Goal: Book appointment/travel/reservation

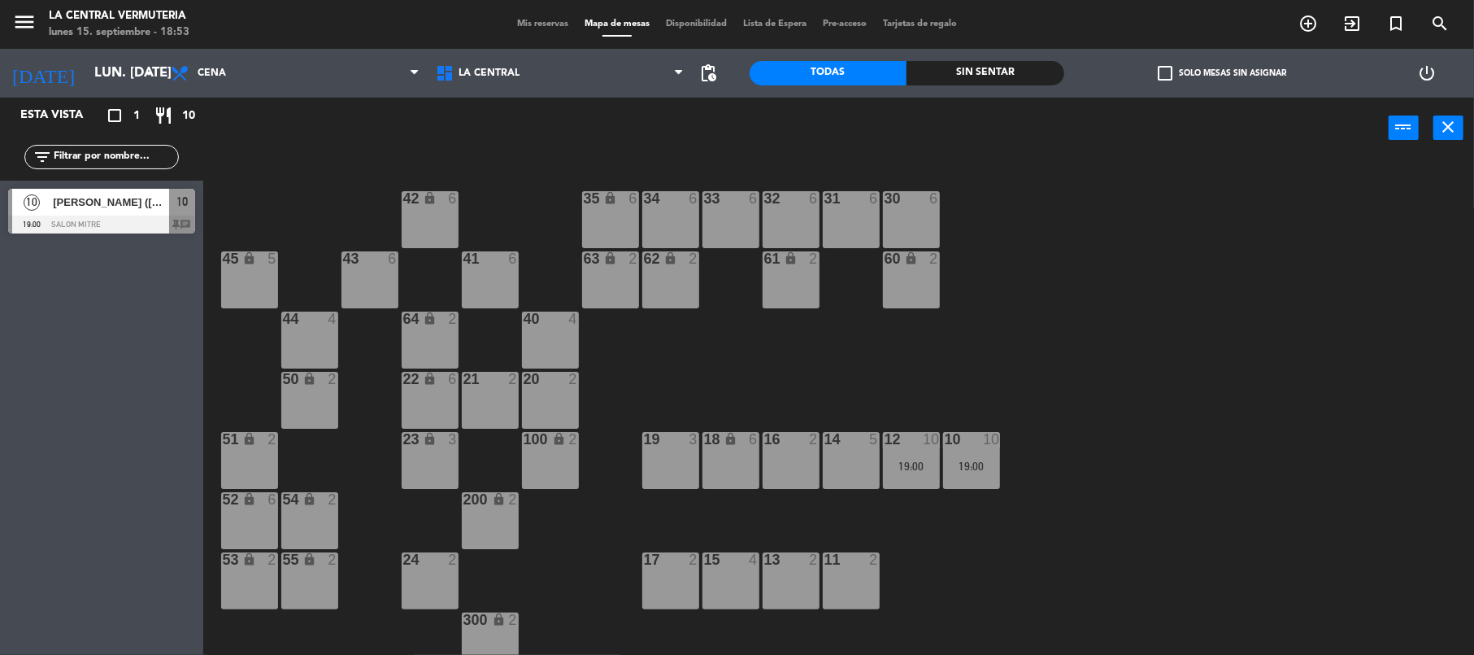
click at [664, 462] on div "19 3" at bounding box center [670, 460] width 57 height 57
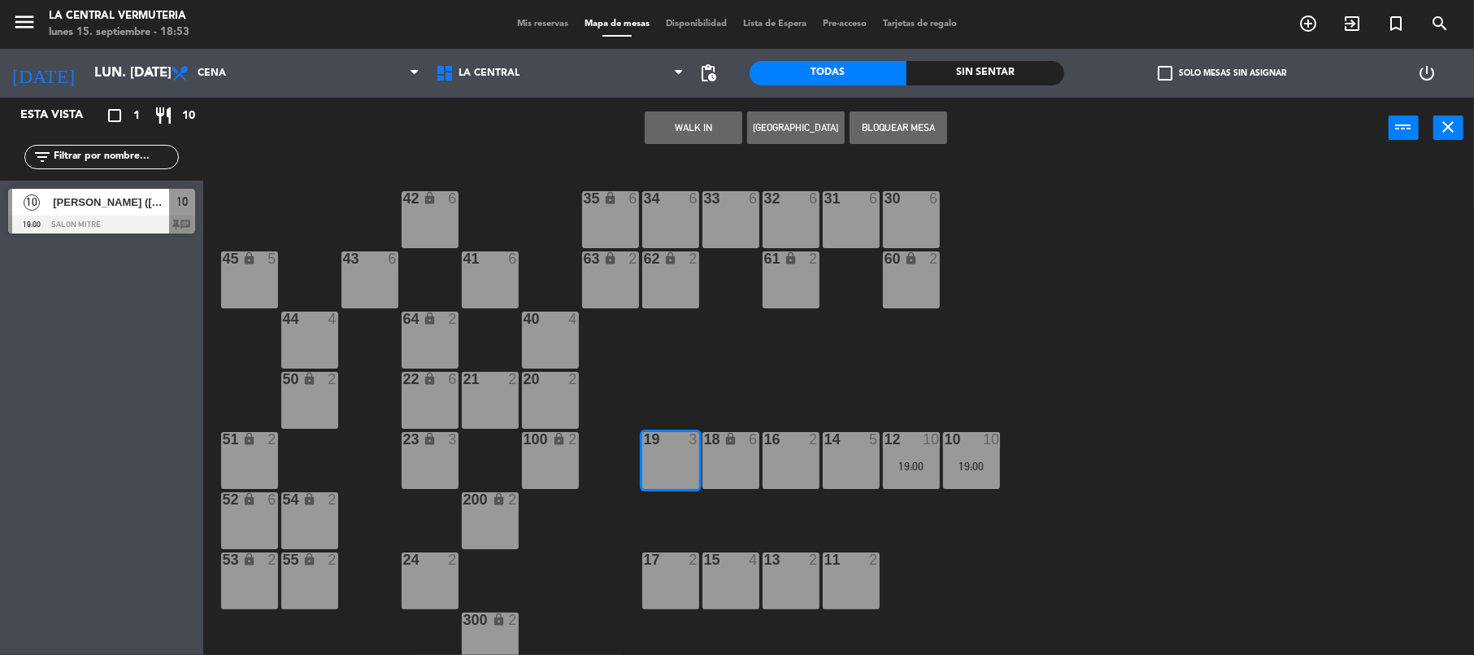
click at [701, 124] on button "WALK IN" at bounding box center [694, 127] width 98 height 33
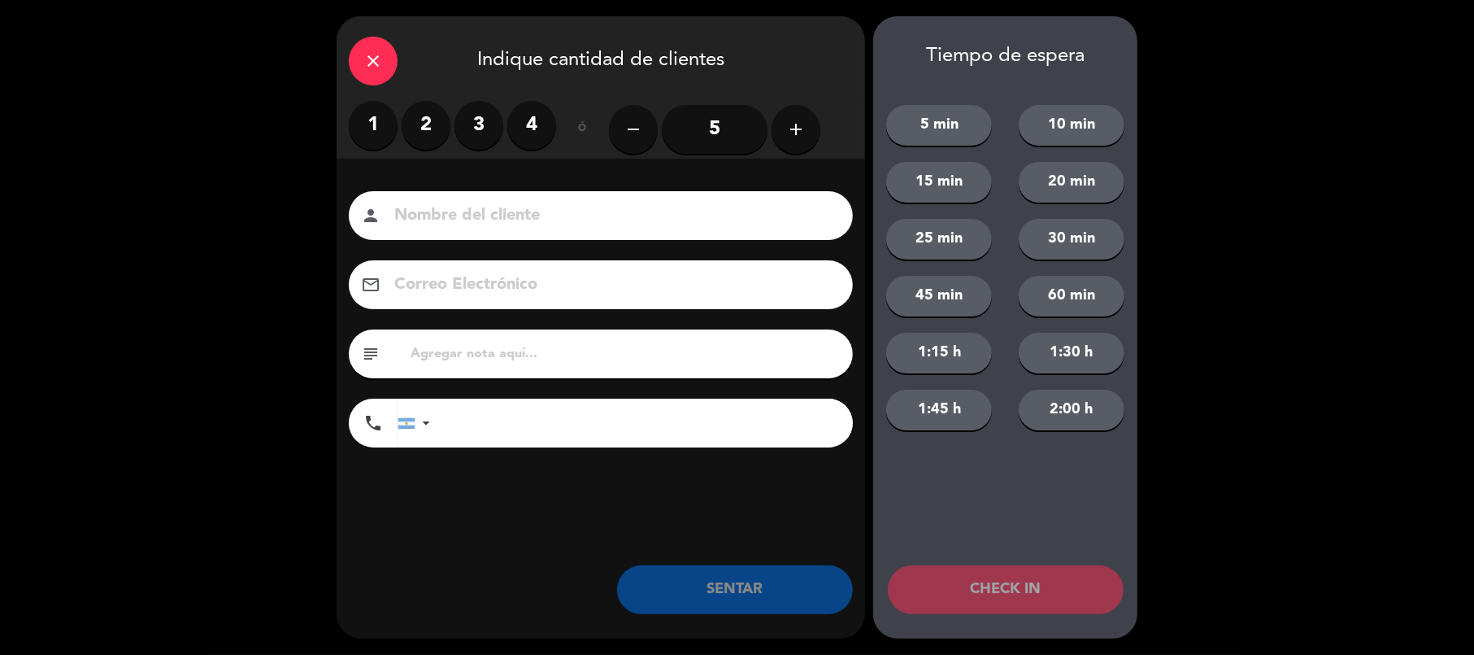
click at [427, 122] on label "2" at bounding box center [426, 125] width 49 height 49
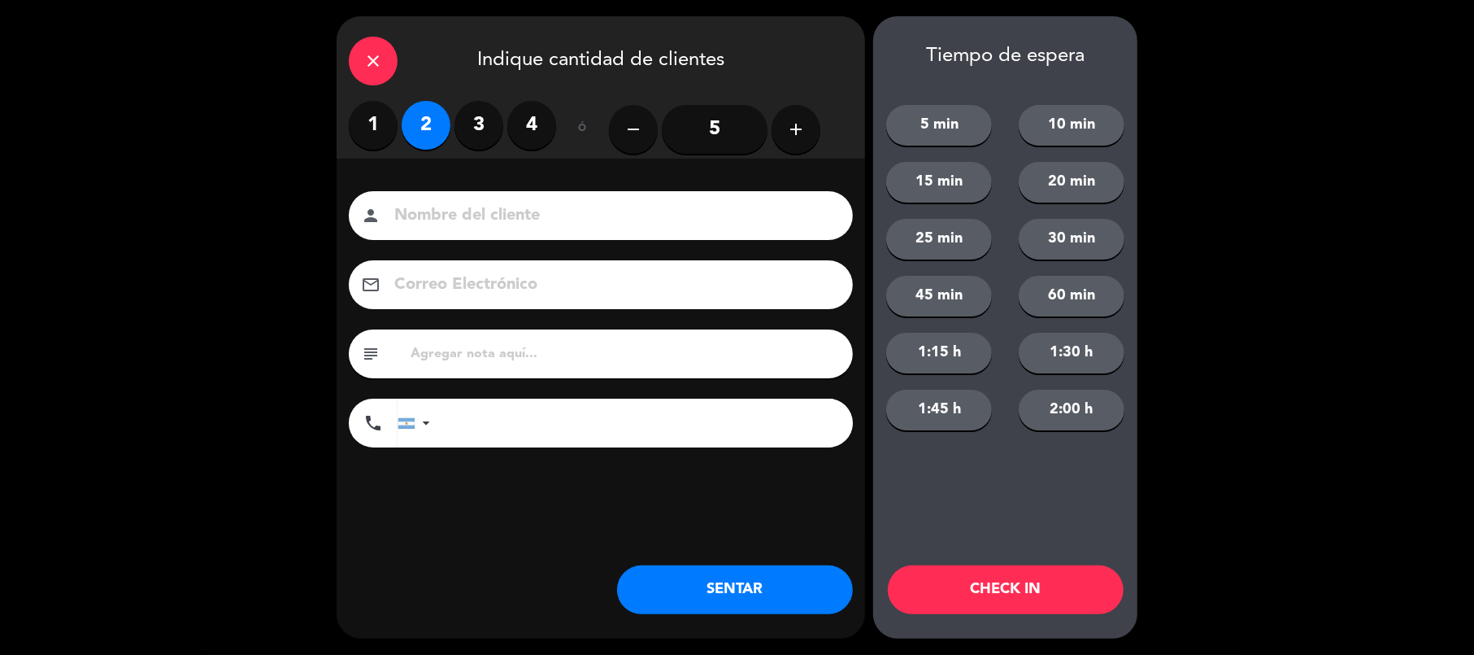
click at [785, 593] on button "SENTAR" at bounding box center [735, 589] width 236 height 49
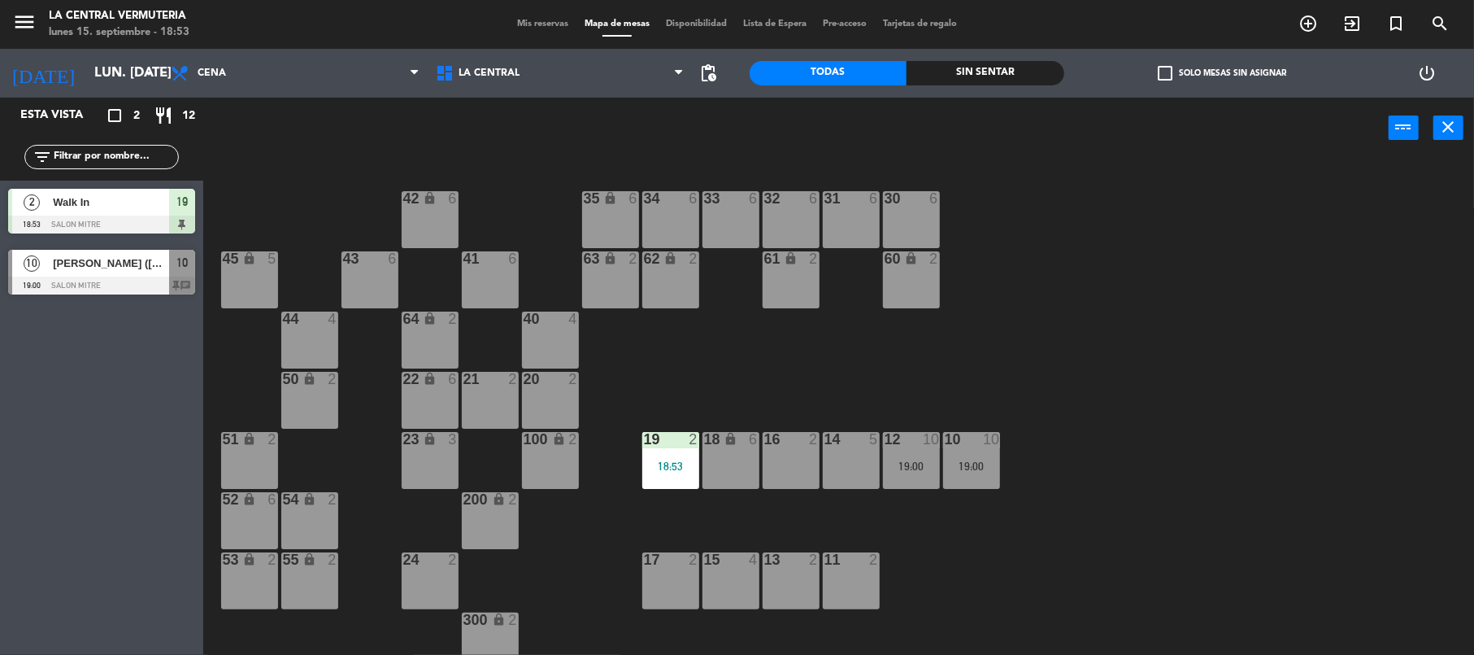
click at [102, 265] on span "[PERSON_NAME] ([PERSON_NAME])" at bounding box center [111, 263] width 116 height 17
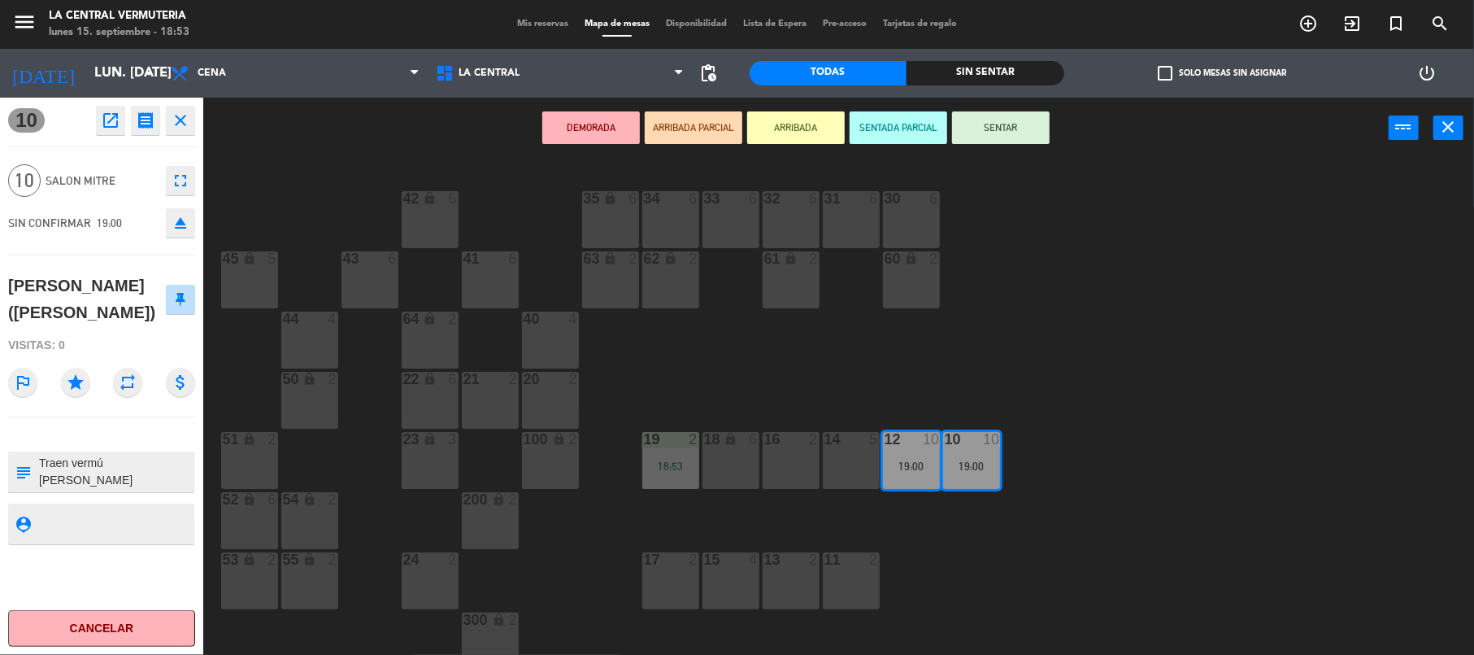
click at [105, 463] on textarea at bounding box center [114, 472] width 155 height 34
click at [1249, 476] on div "42 lock 6 35 lock 6 34 6 33 6 32 6 31 6 30 6 43 6 41 6 60 lock 2 61 lock 2 62 l…" at bounding box center [846, 410] width 1257 height 496
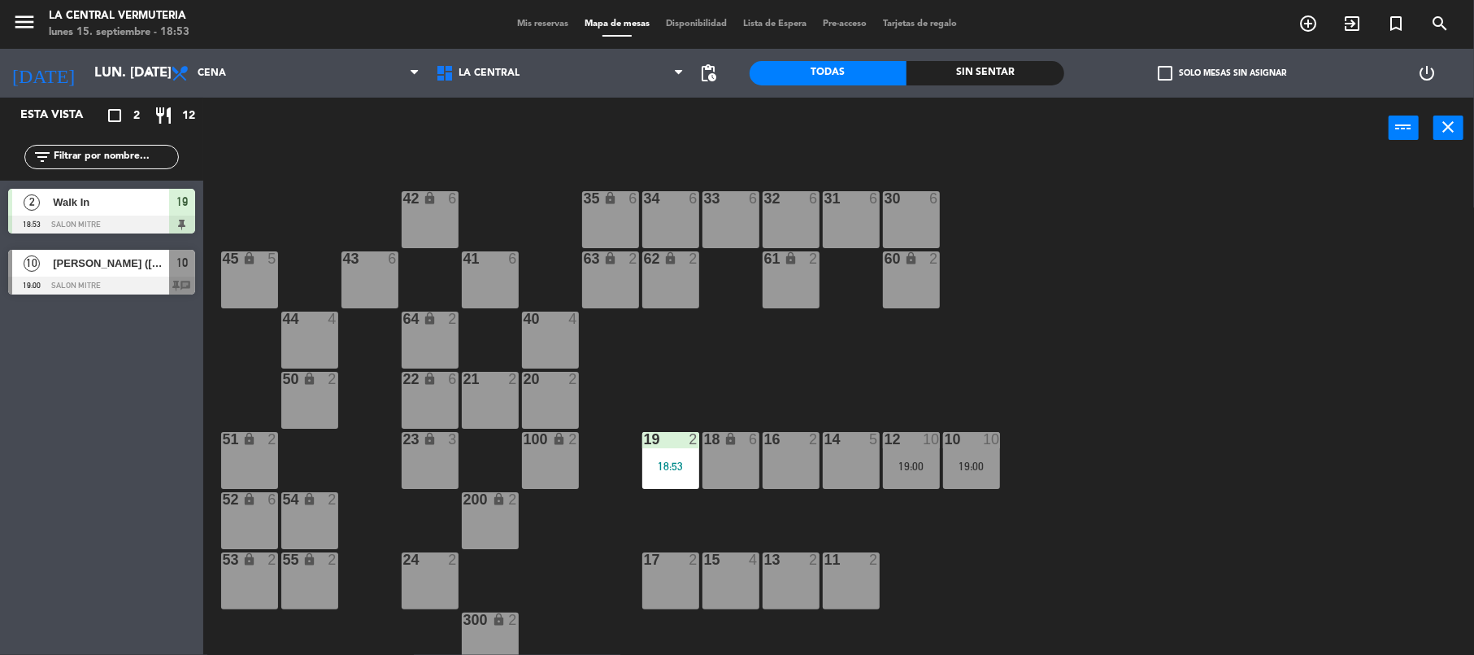
click at [427, 407] on div "22 lock 6" at bounding box center [430, 400] width 57 height 57
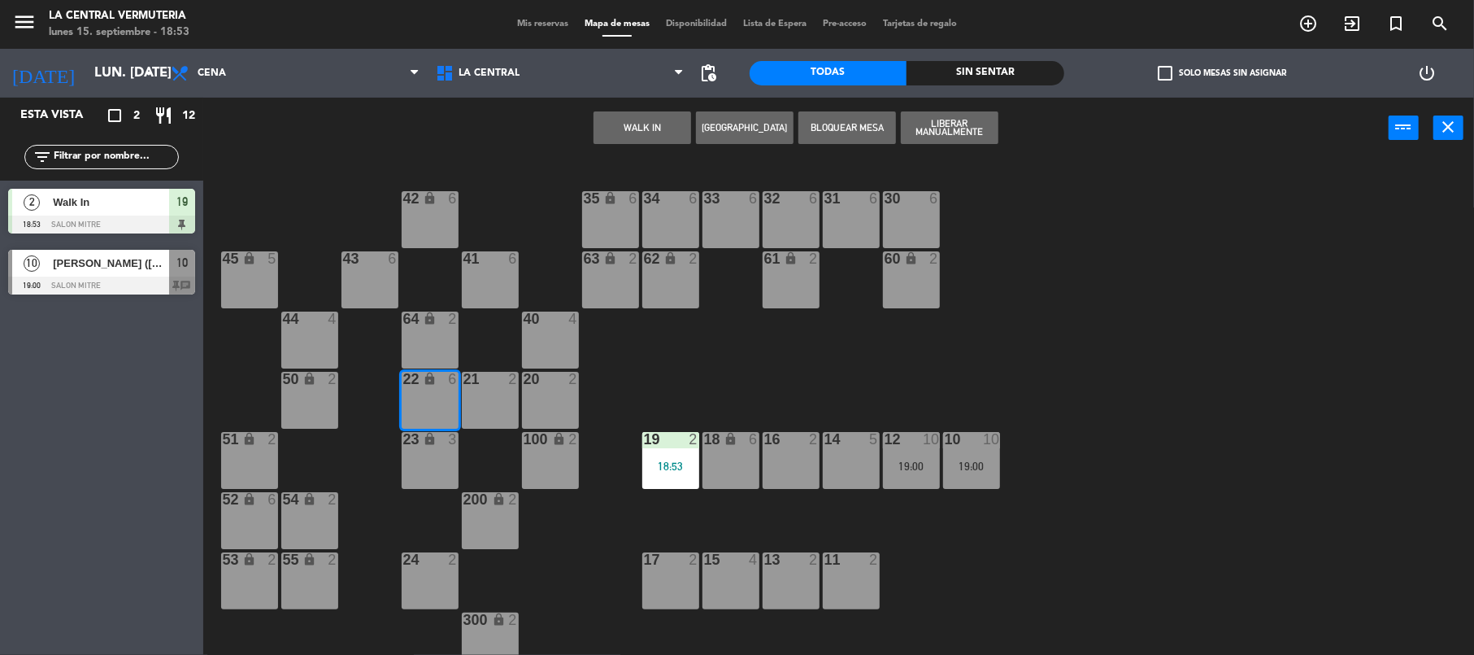
click at [616, 127] on button "WALK IN" at bounding box center [643, 127] width 98 height 33
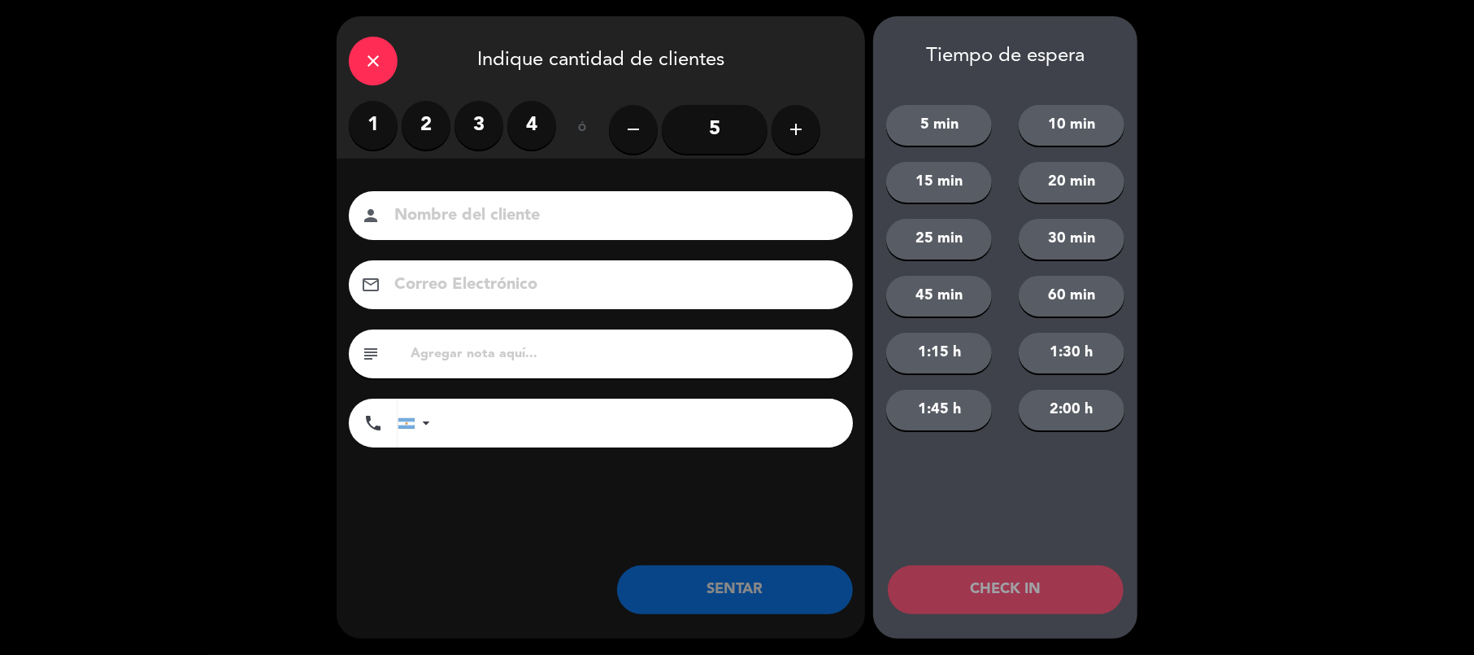
click at [371, 125] on label "1" at bounding box center [373, 125] width 49 height 49
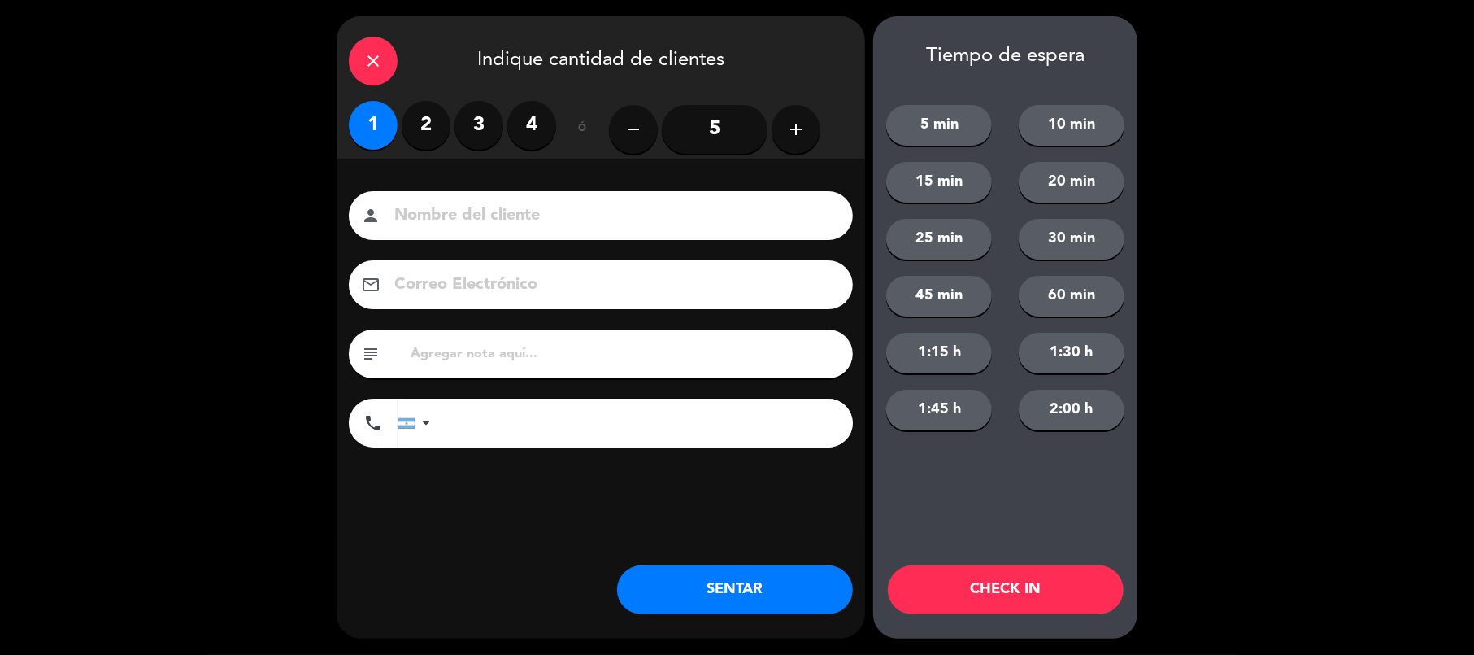
click at [720, 579] on button "SENTAR" at bounding box center [735, 589] width 236 height 49
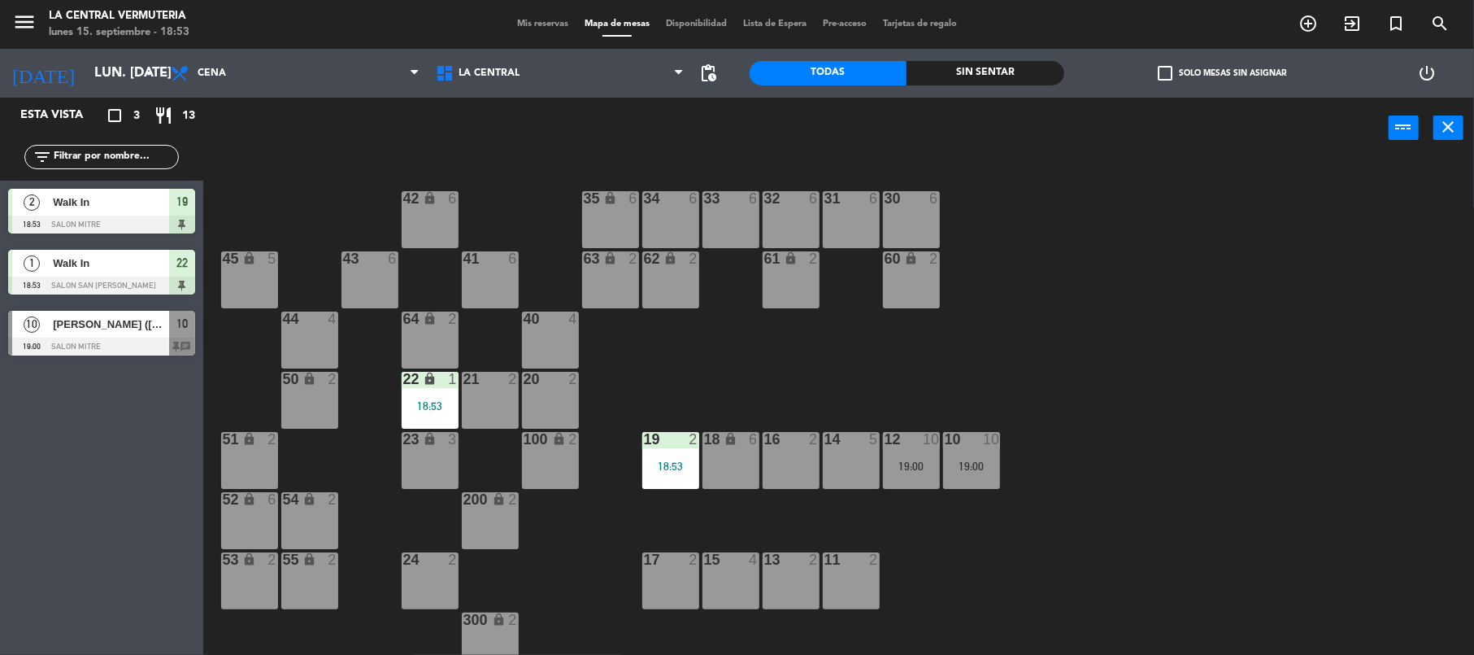
click at [186, 320] on span "10" at bounding box center [181, 324] width 11 height 20
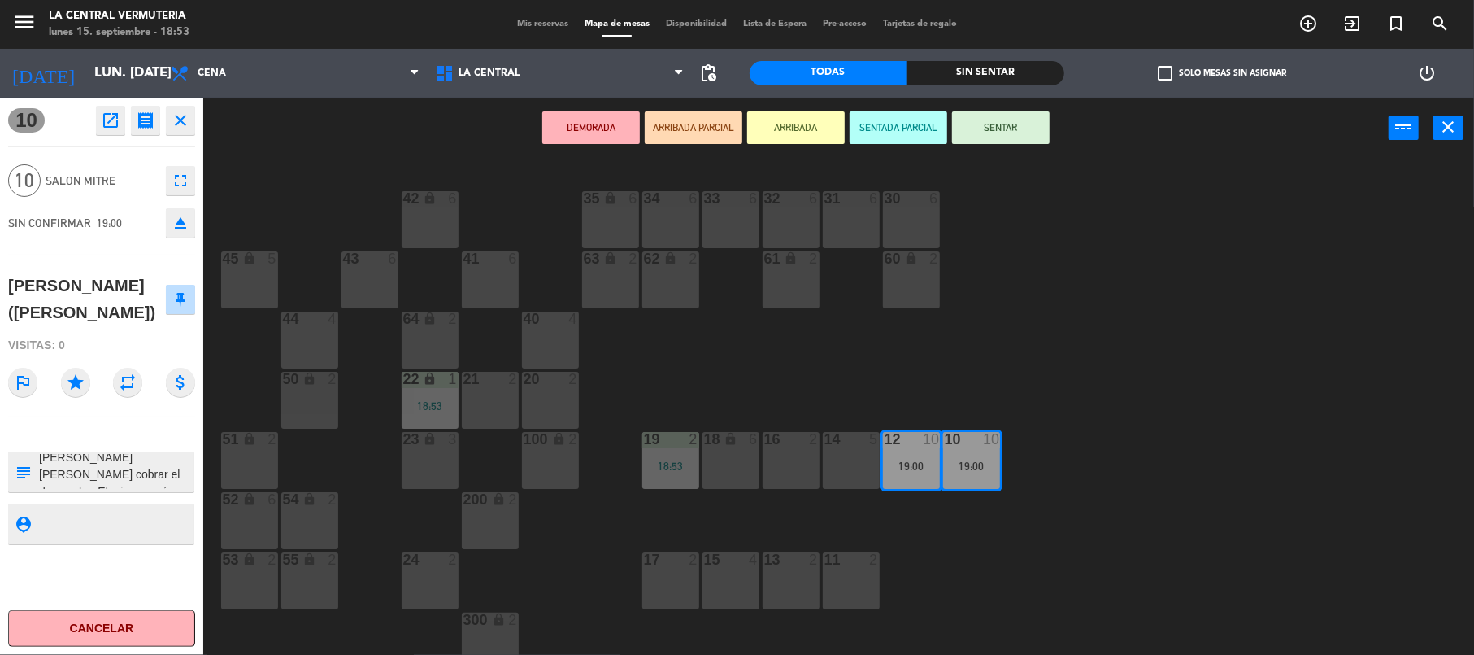
scroll to position [50, 0]
click at [658, 385] on div "42 lock 6 35 lock 6 34 6 33 6 32 6 31 6 30 6 43 6 41 6 60 lock 2 61 lock 2 62 l…" at bounding box center [846, 410] width 1257 height 496
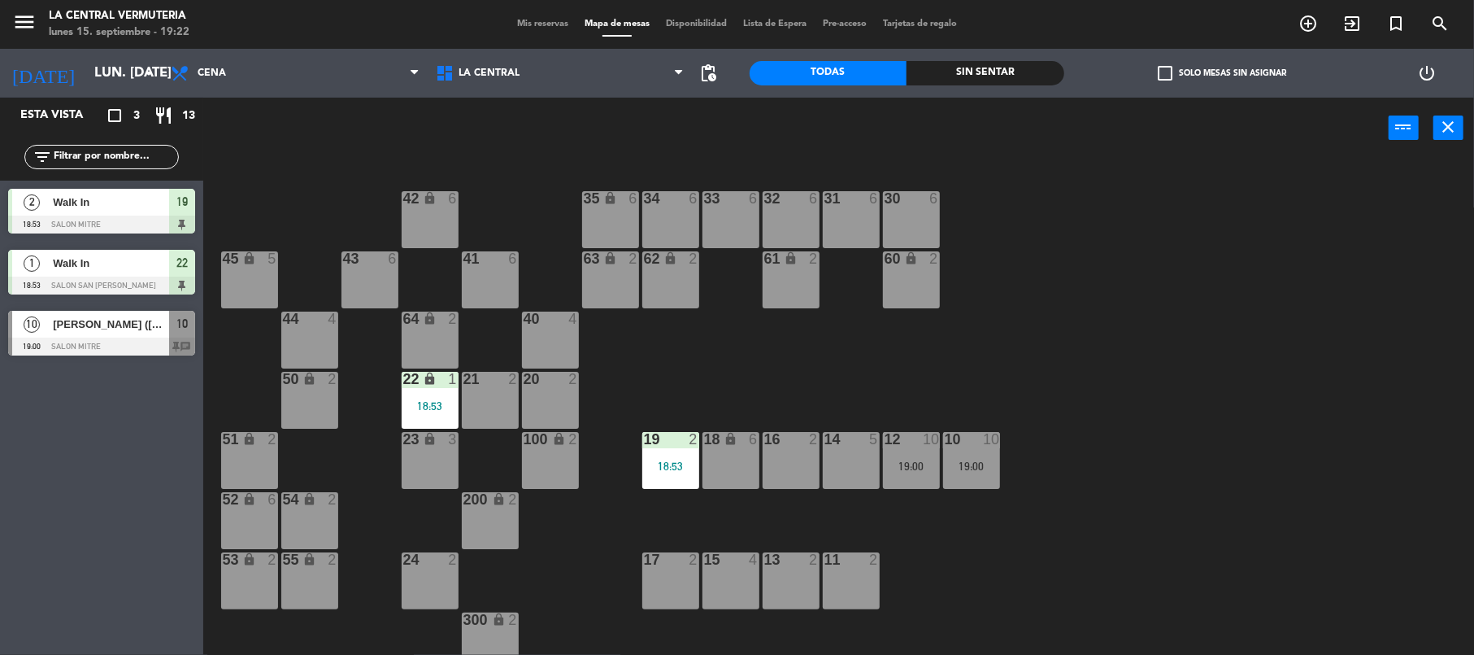
click at [537, 329] on div "40 4" at bounding box center [550, 339] width 57 height 57
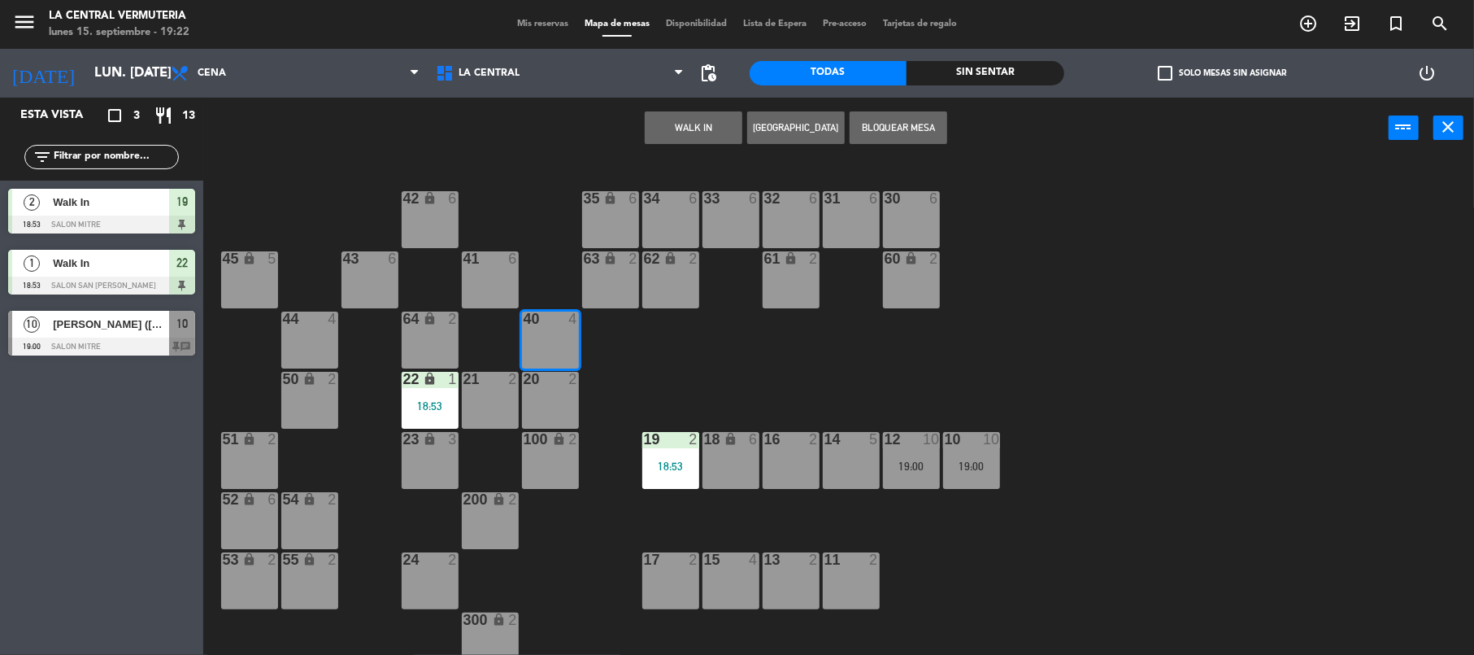
click at [707, 118] on button "WALK IN" at bounding box center [694, 127] width 98 height 33
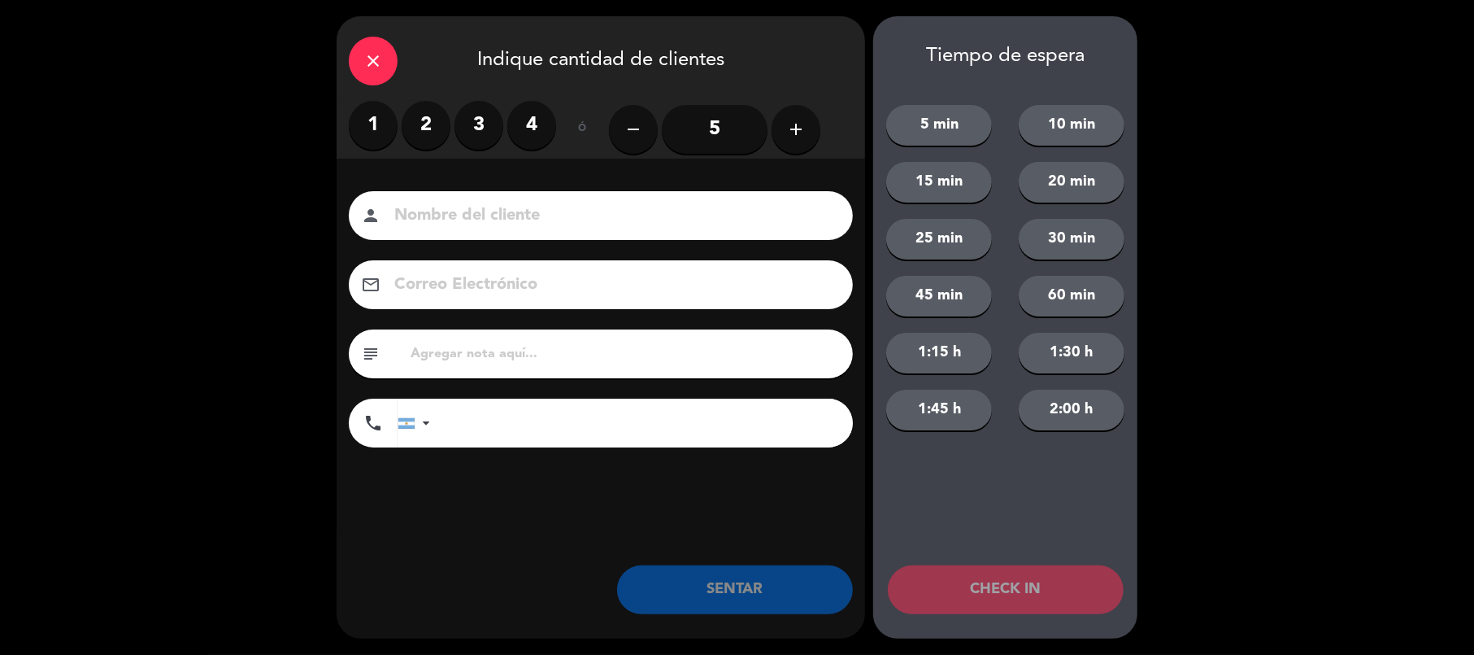
click at [525, 128] on label "4" at bounding box center [531, 125] width 49 height 49
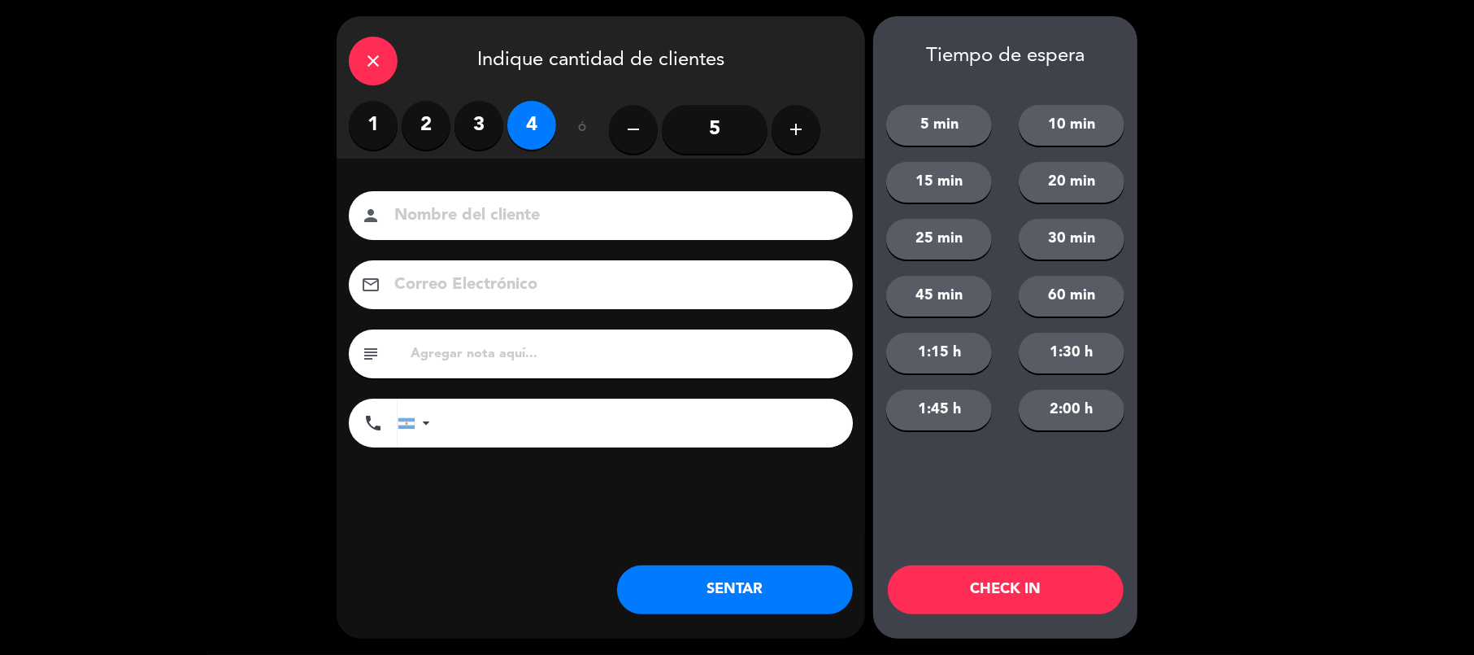
click at [797, 584] on button "SENTAR" at bounding box center [735, 589] width 236 height 49
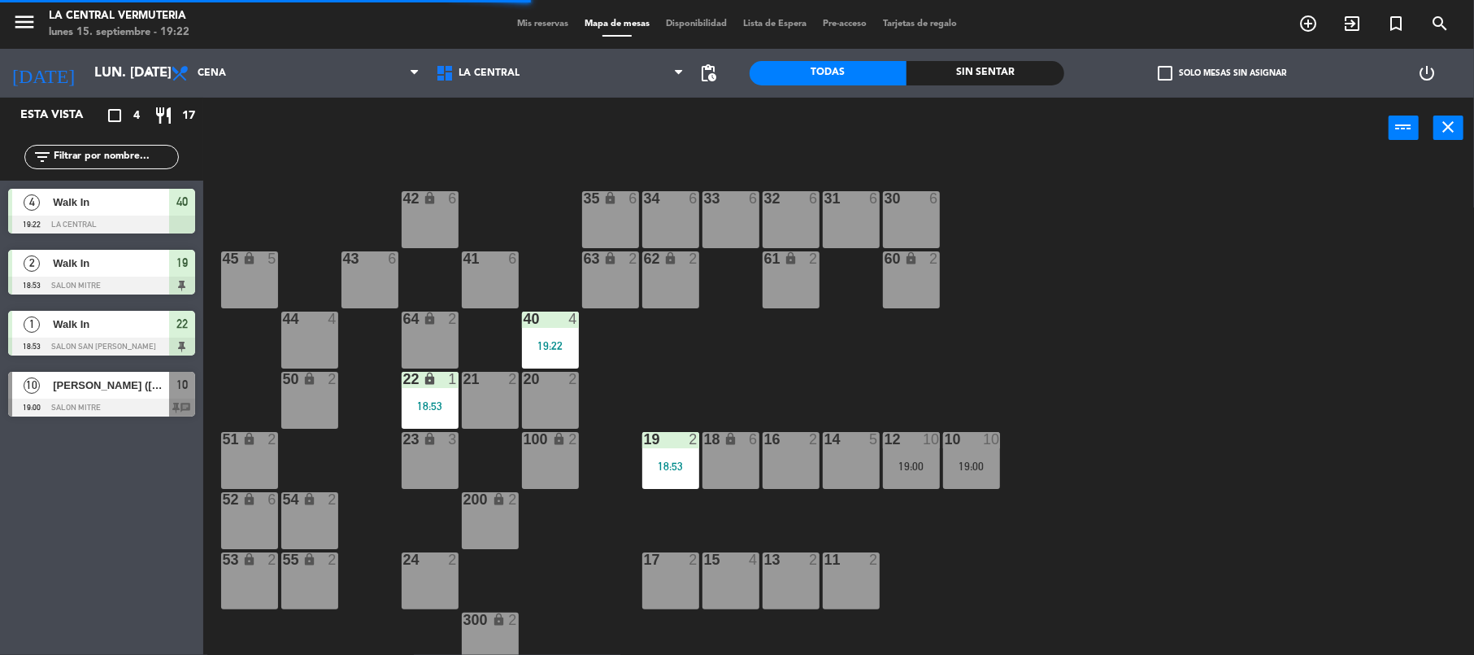
click at [313, 336] on div "44 4" at bounding box center [309, 339] width 57 height 57
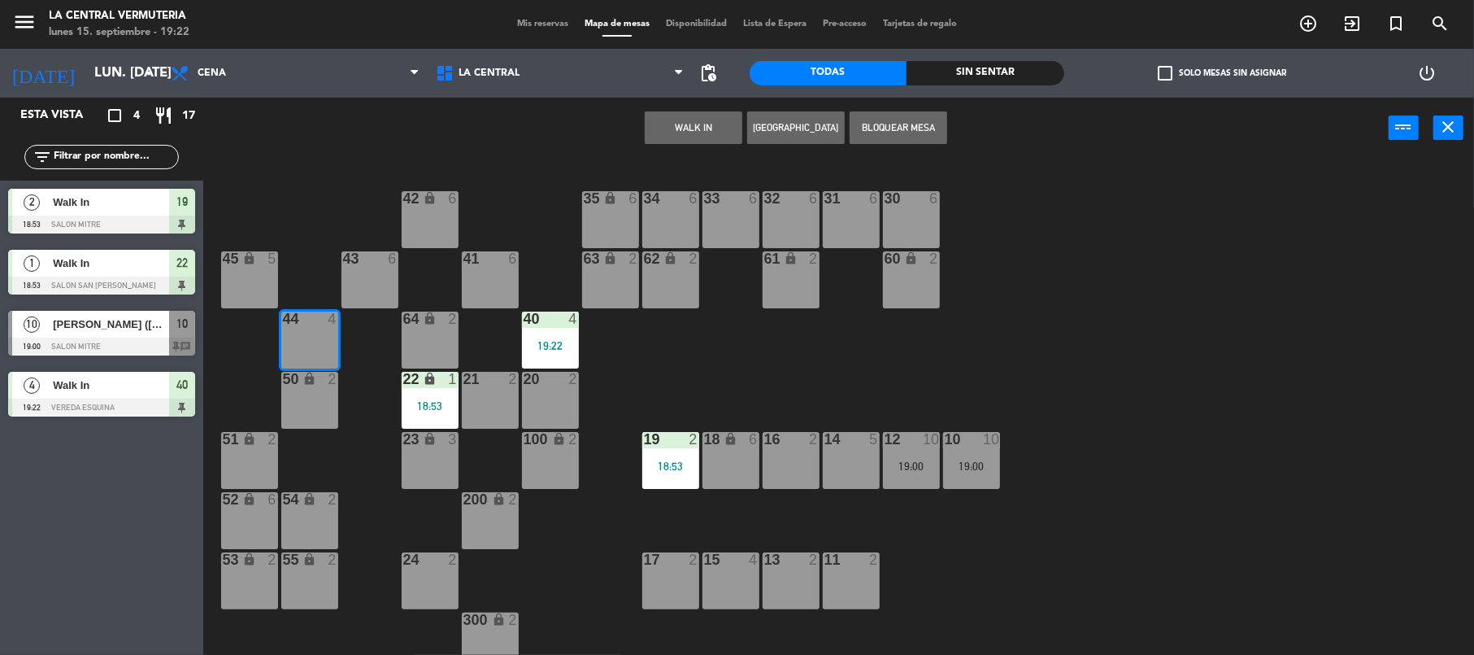
click at [716, 128] on button "WALK IN" at bounding box center [694, 127] width 98 height 33
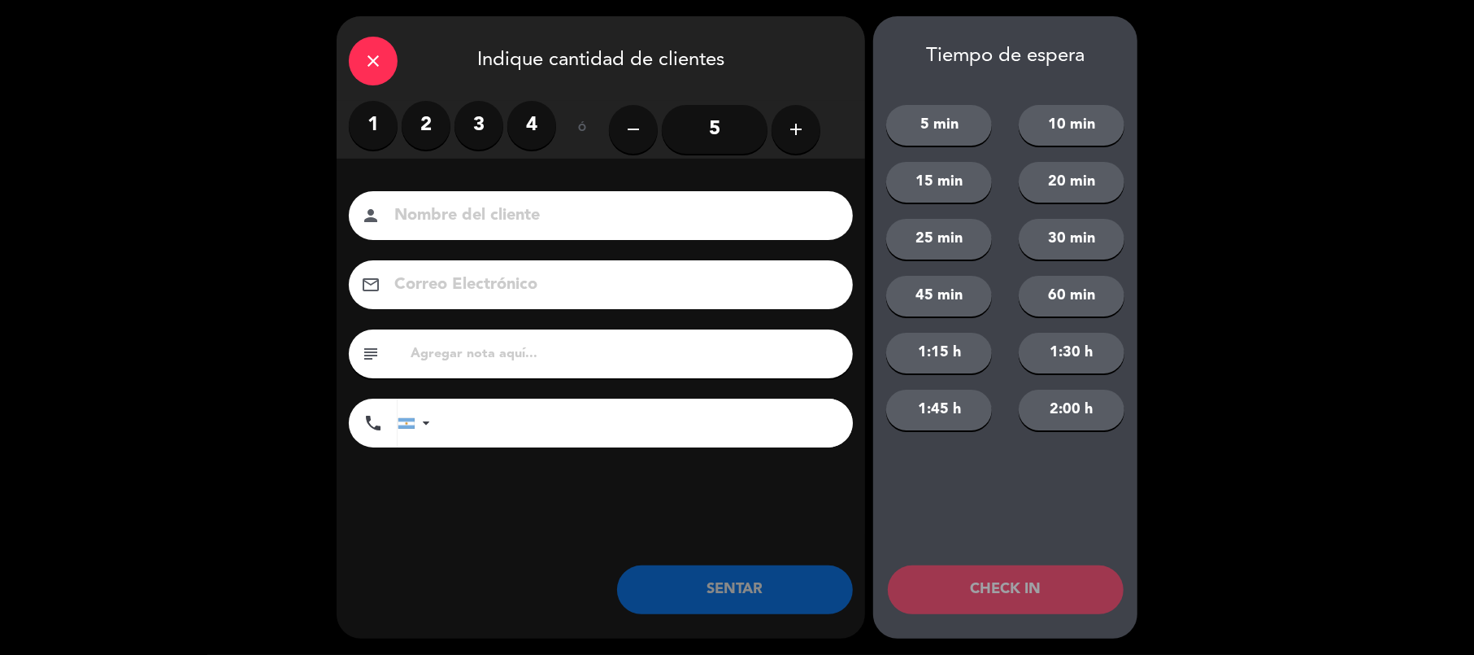
click at [736, 121] on input "5" at bounding box center [715, 129] width 106 height 49
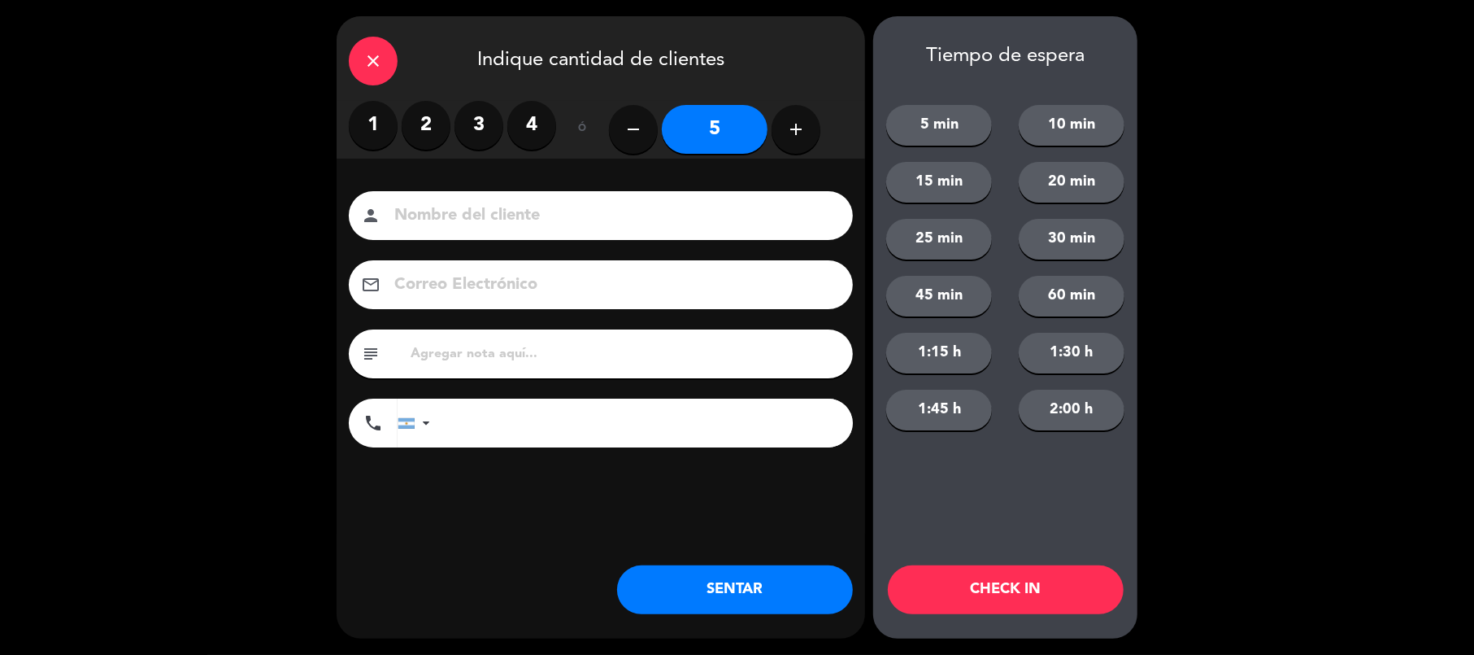
click at [815, 583] on button "SENTAR" at bounding box center [735, 589] width 236 height 49
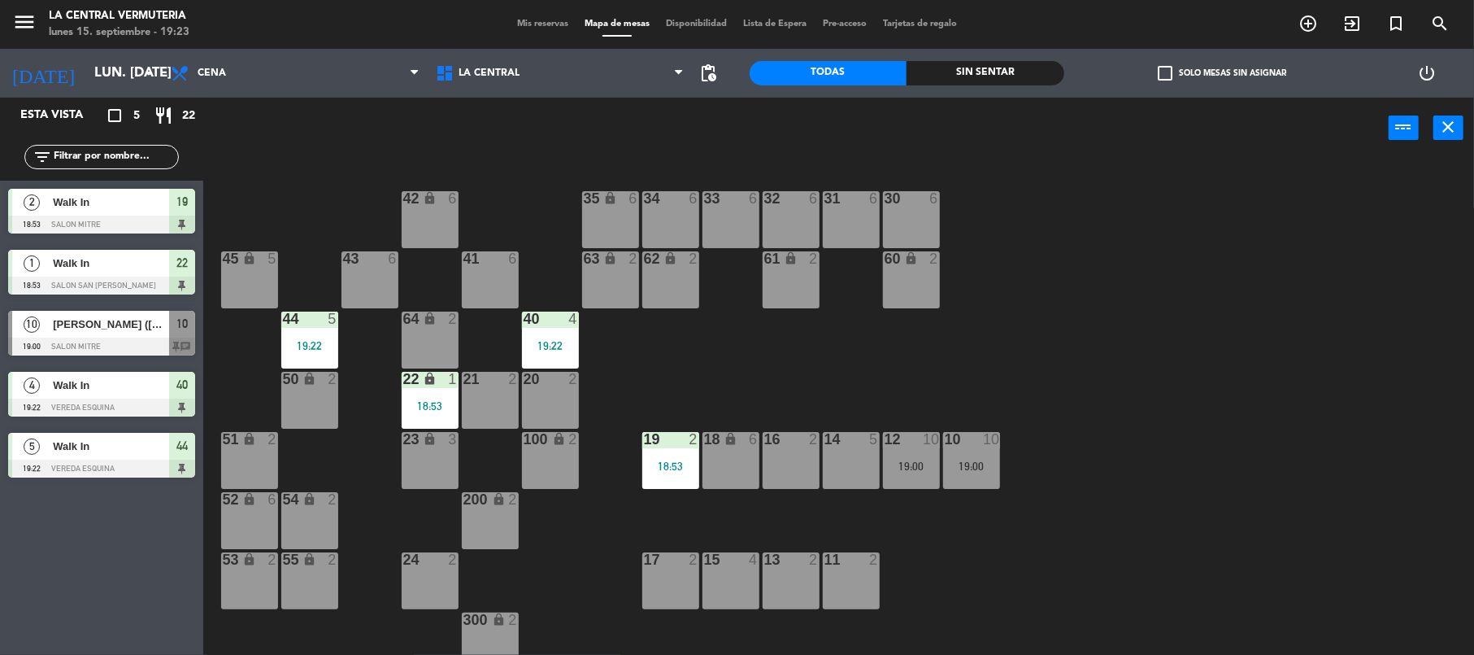
click at [479, 270] on div "41 6" at bounding box center [490, 279] width 57 height 57
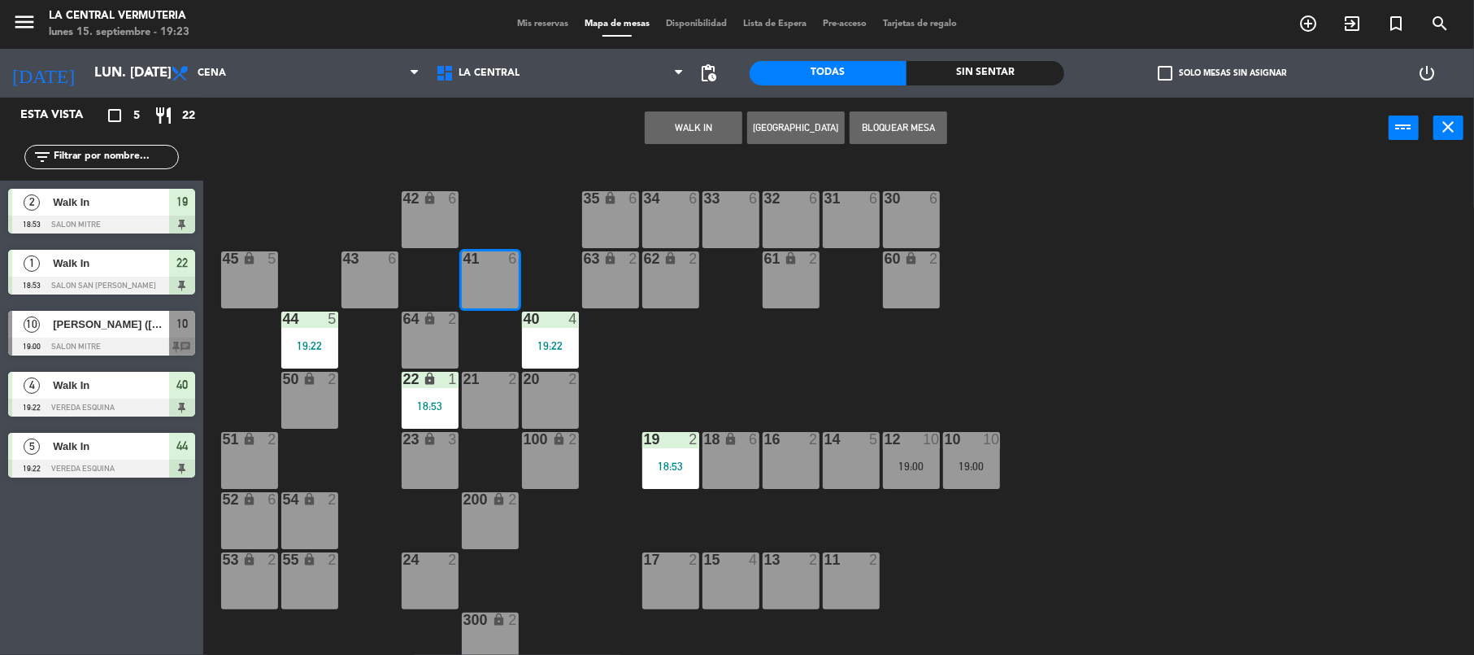
click at [687, 141] on button "WALK IN" at bounding box center [694, 127] width 98 height 33
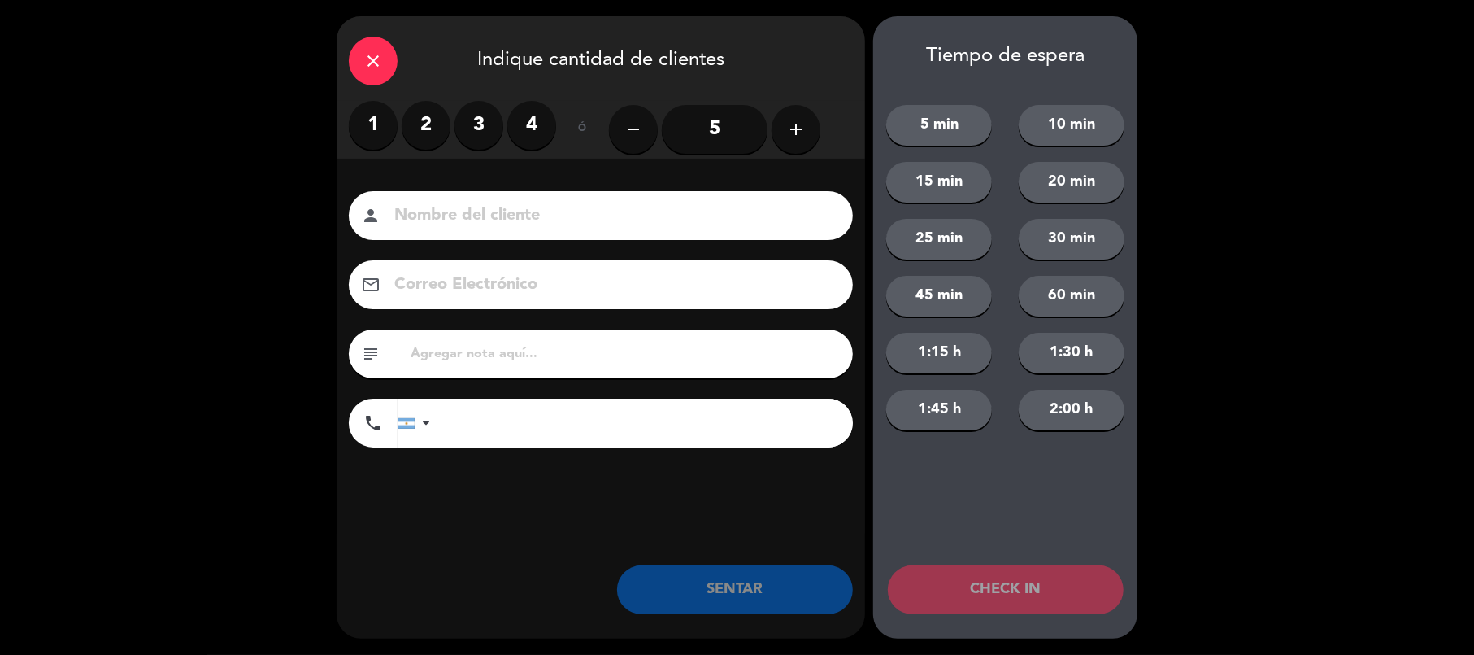
click at [421, 119] on label "2" at bounding box center [426, 125] width 49 height 49
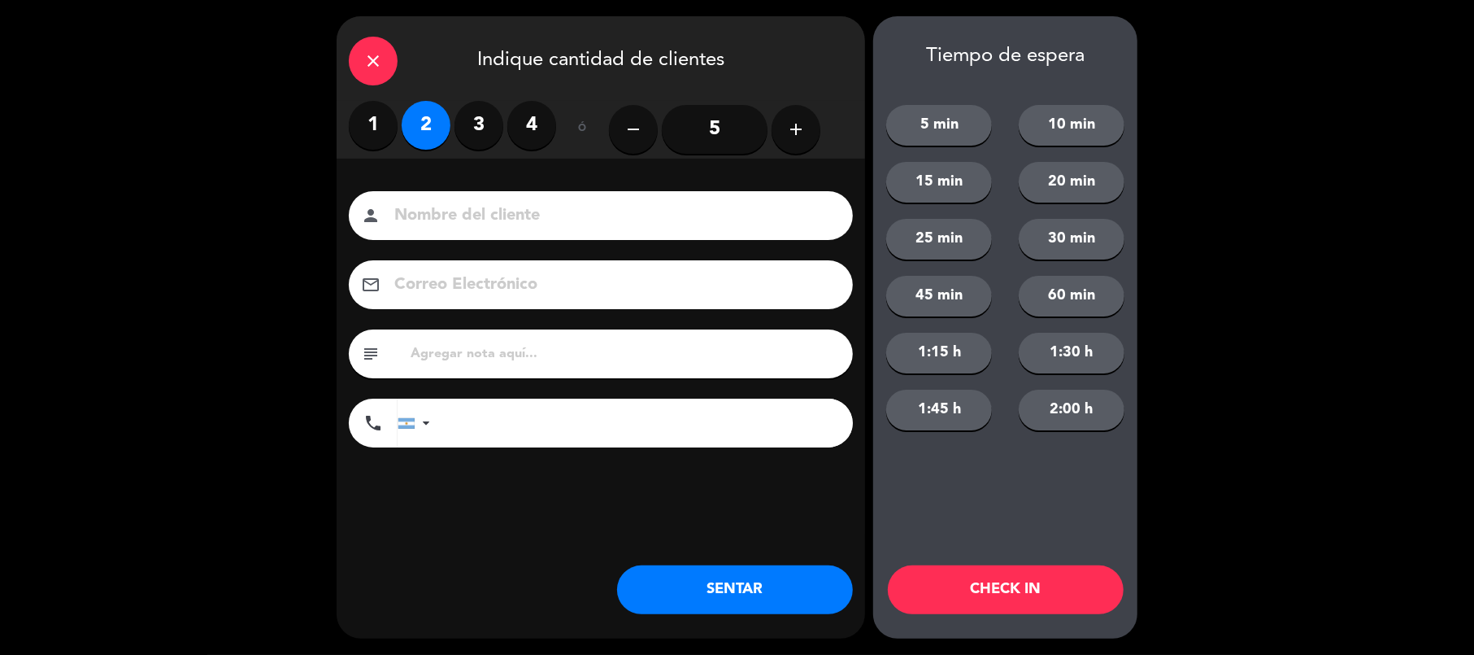
click at [716, 586] on button "SENTAR" at bounding box center [735, 589] width 236 height 49
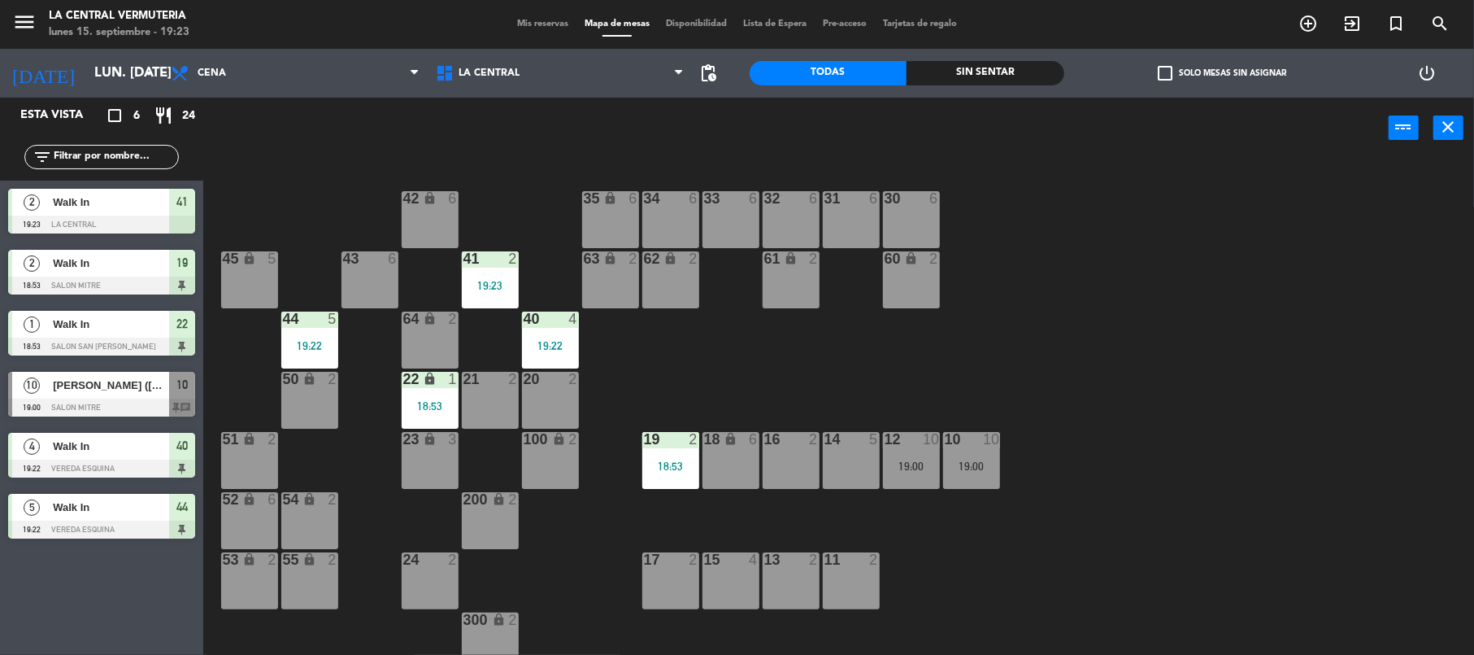
click at [600, 193] on div "lock" at bounding box center [610, 198] width 27 height 15
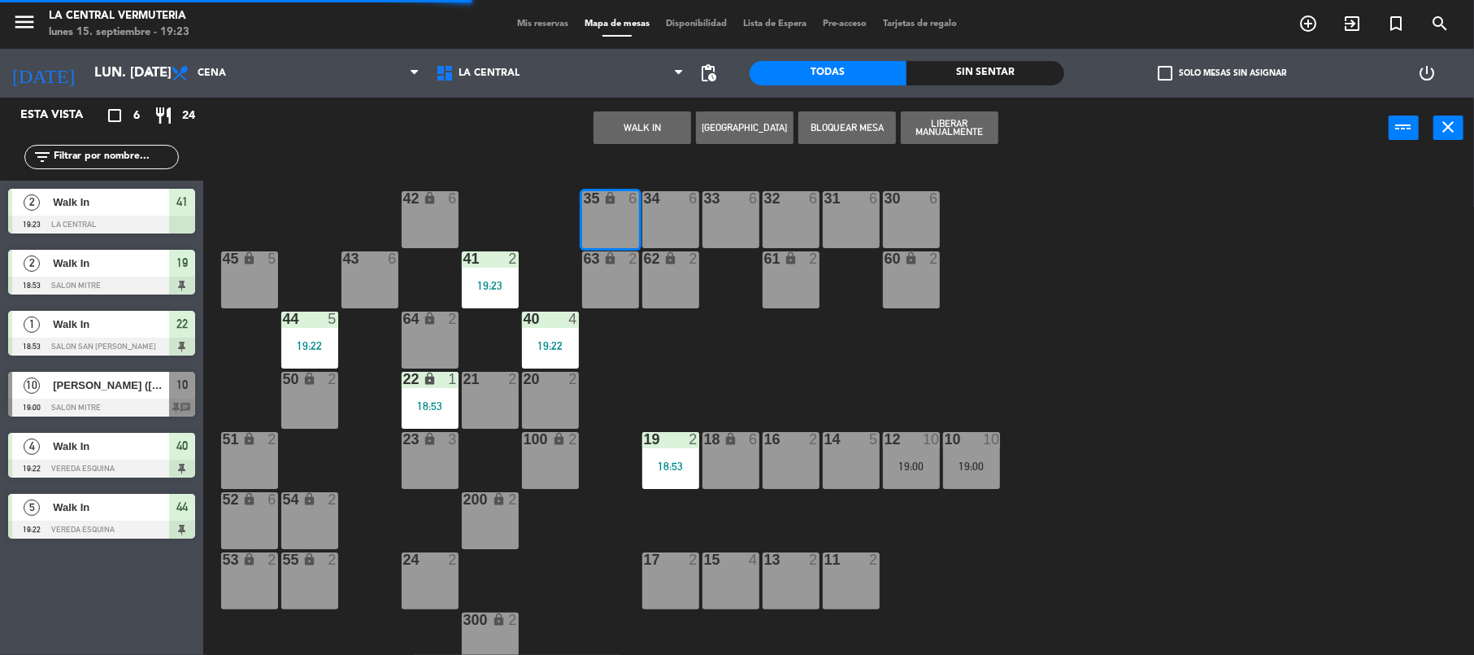
click at [657, 122] on button "WALK IN" at bounding box center [643, 127] width 98 height 33
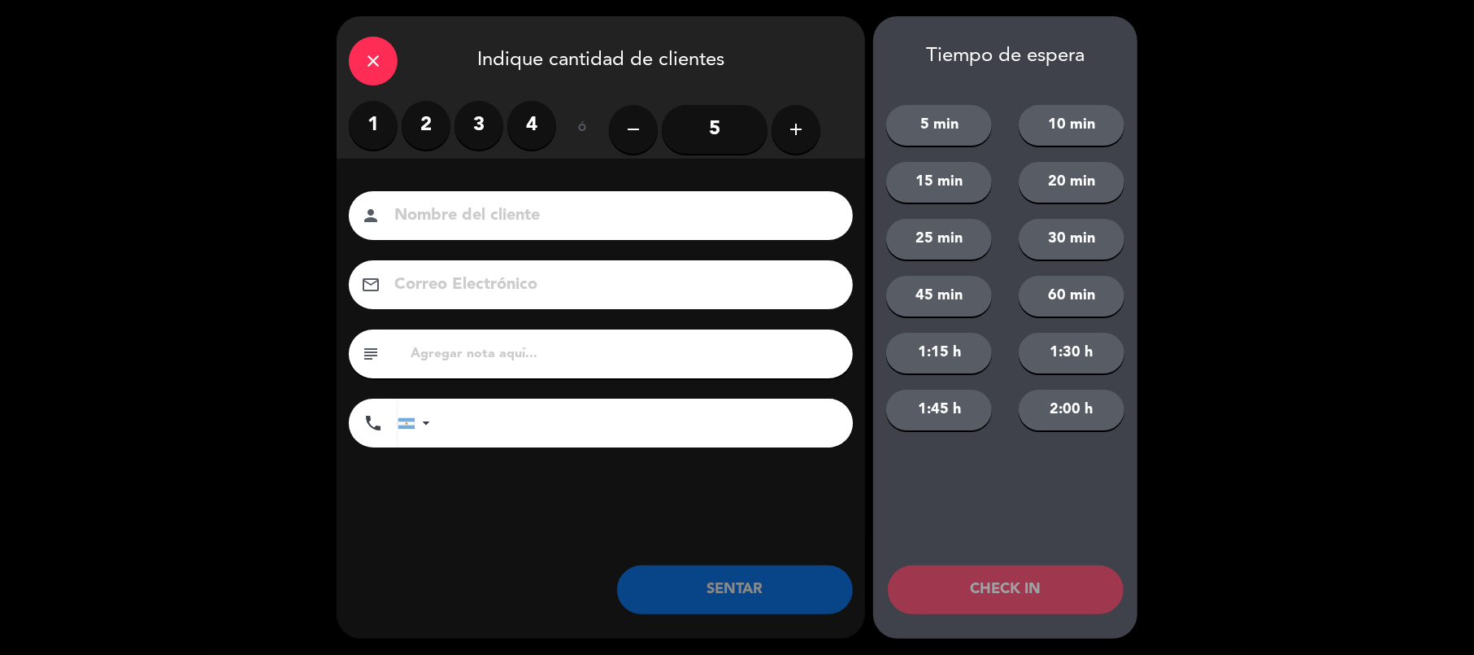
click at [538, 131] on label "4" at bounding box center [531, 125] width 49 height 49
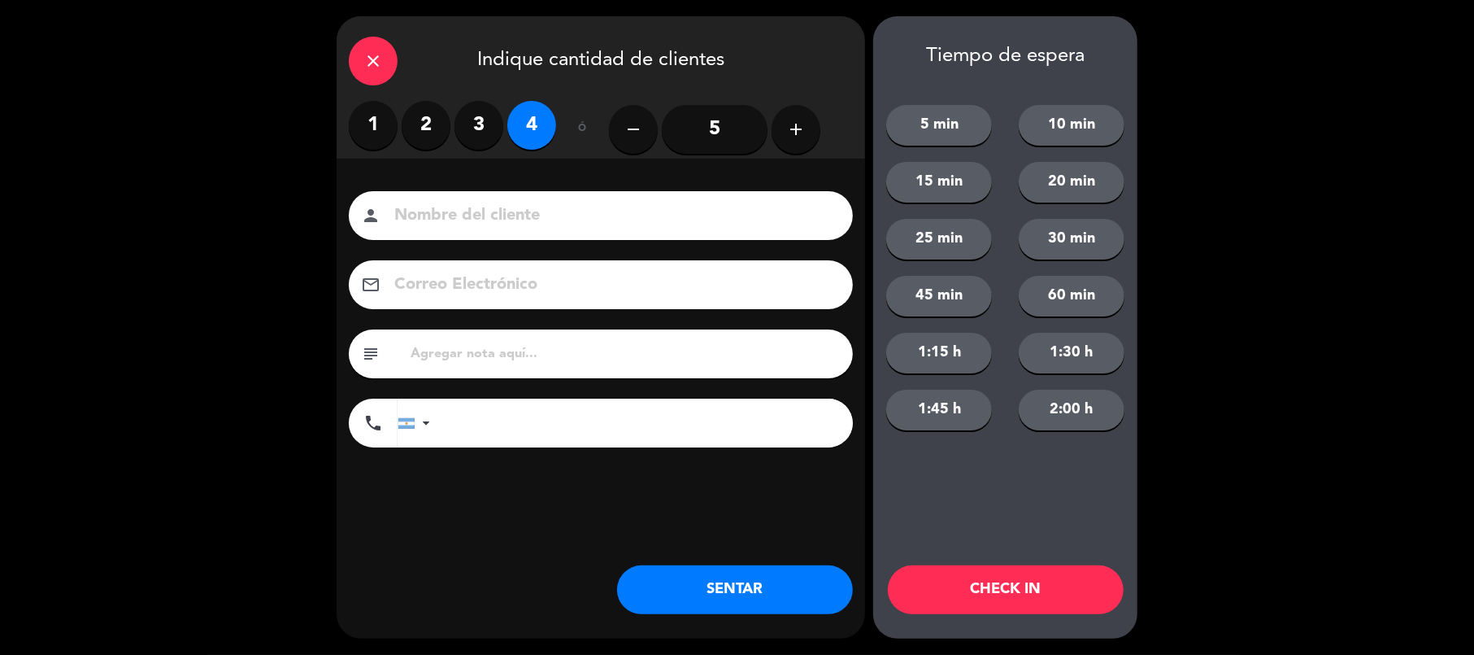
click at [769, 590] on button "SENTAR" at bounding box center [735, 589] width 236 height 49
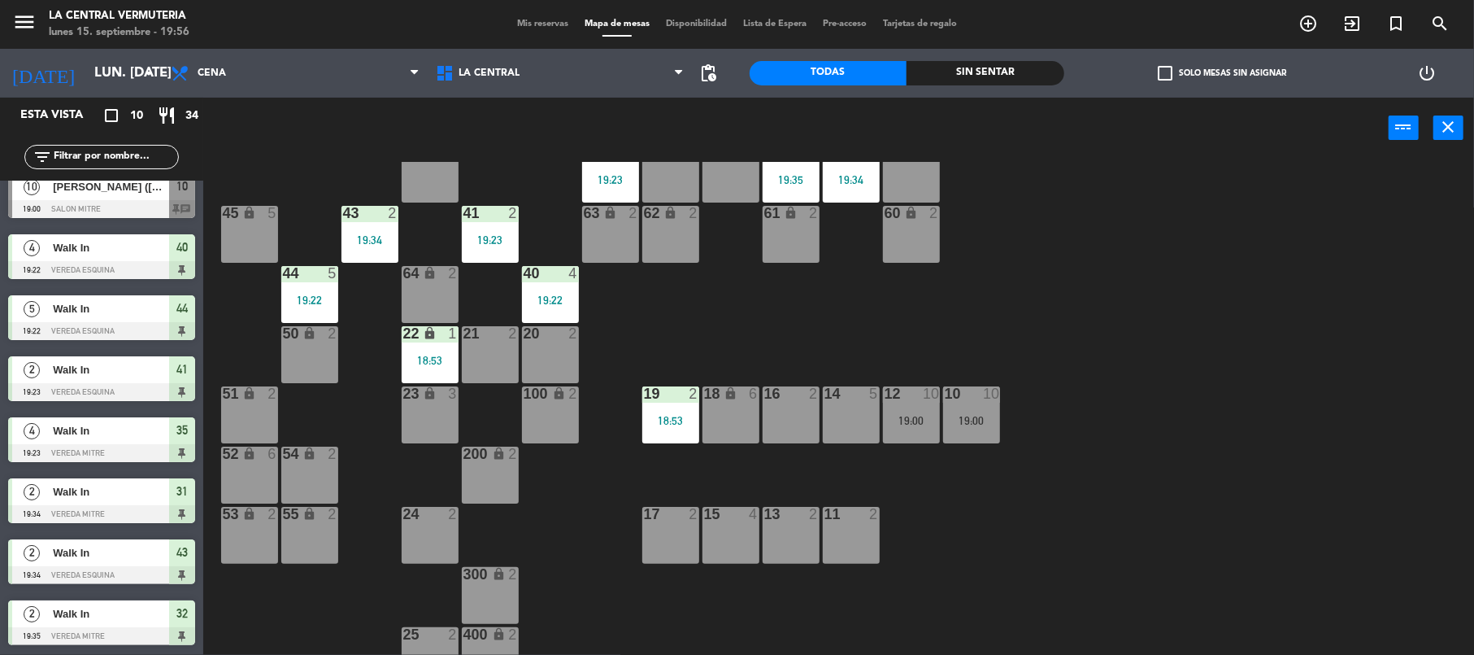
scroll to position [70, 0]
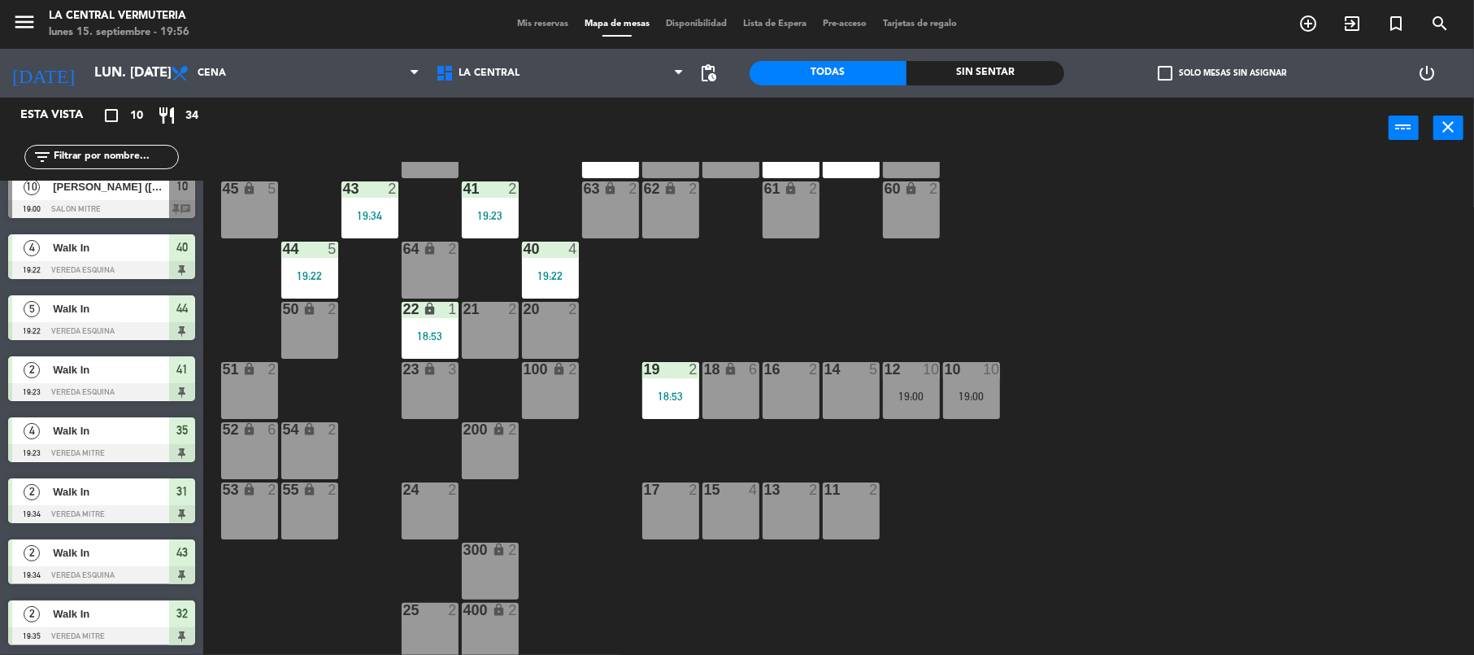
click at [104, 192] on span "[PERSON_NAME] ([PERSON_NAME])" at bounding box center [111, 186] width 116 height 17
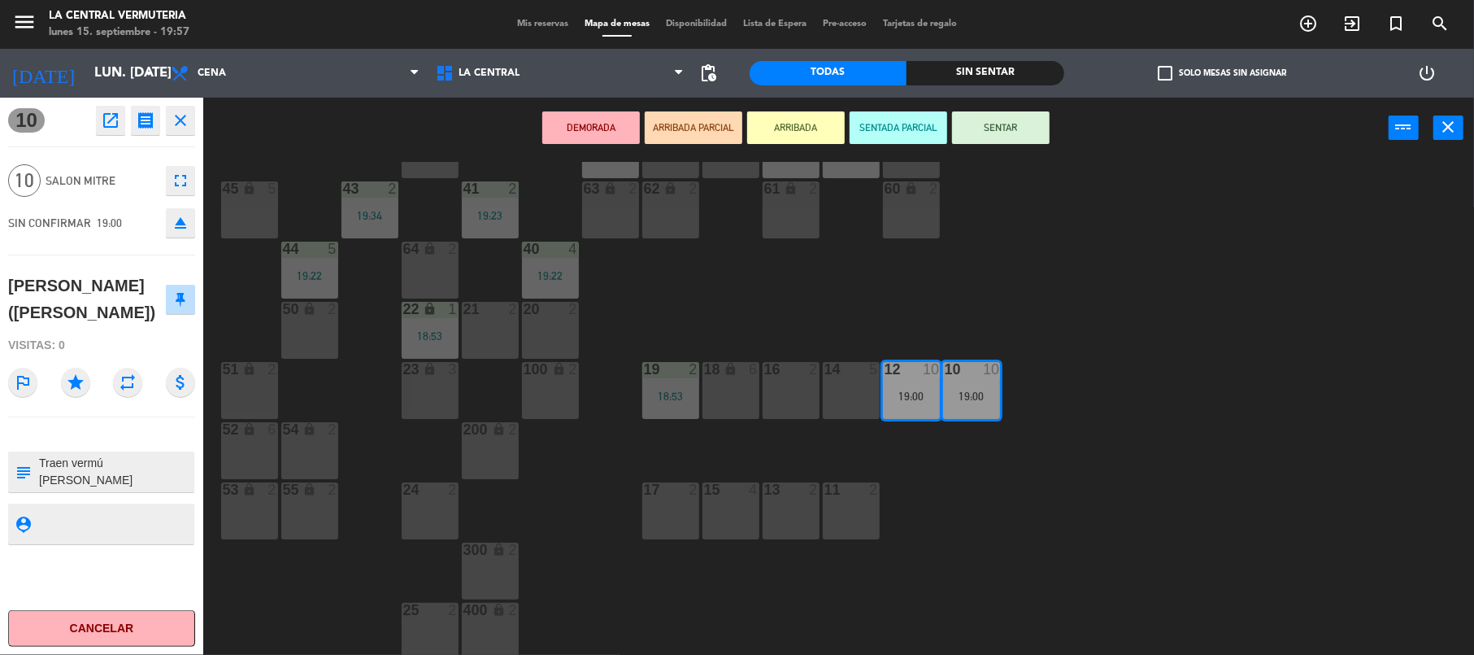
click at [538, 499] on div "42 lock 6 35 lock 4 19:23 34 6 33 6 32 2 19:35 31 2 19:34 30 6 43 2 19:34 41 2 …" at bounding box center [846, 410] width 1257 height 496
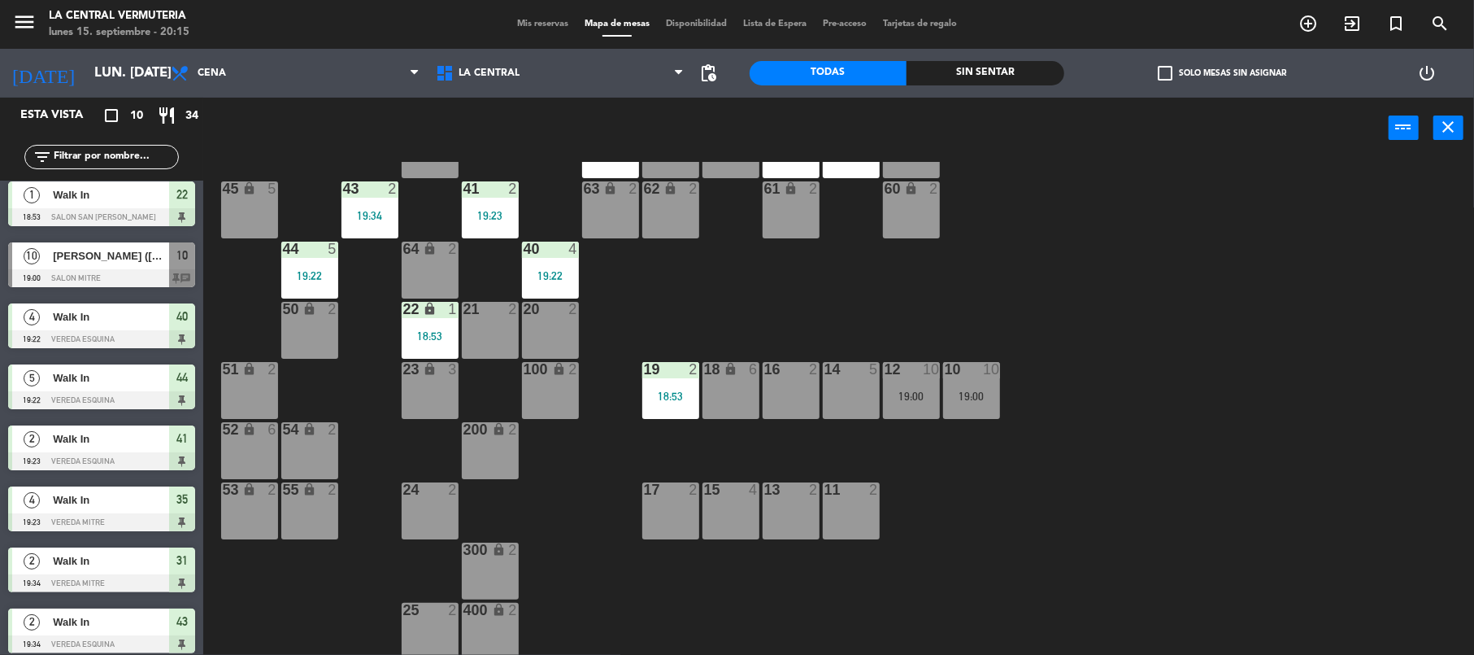
scroll to position [0, 0]
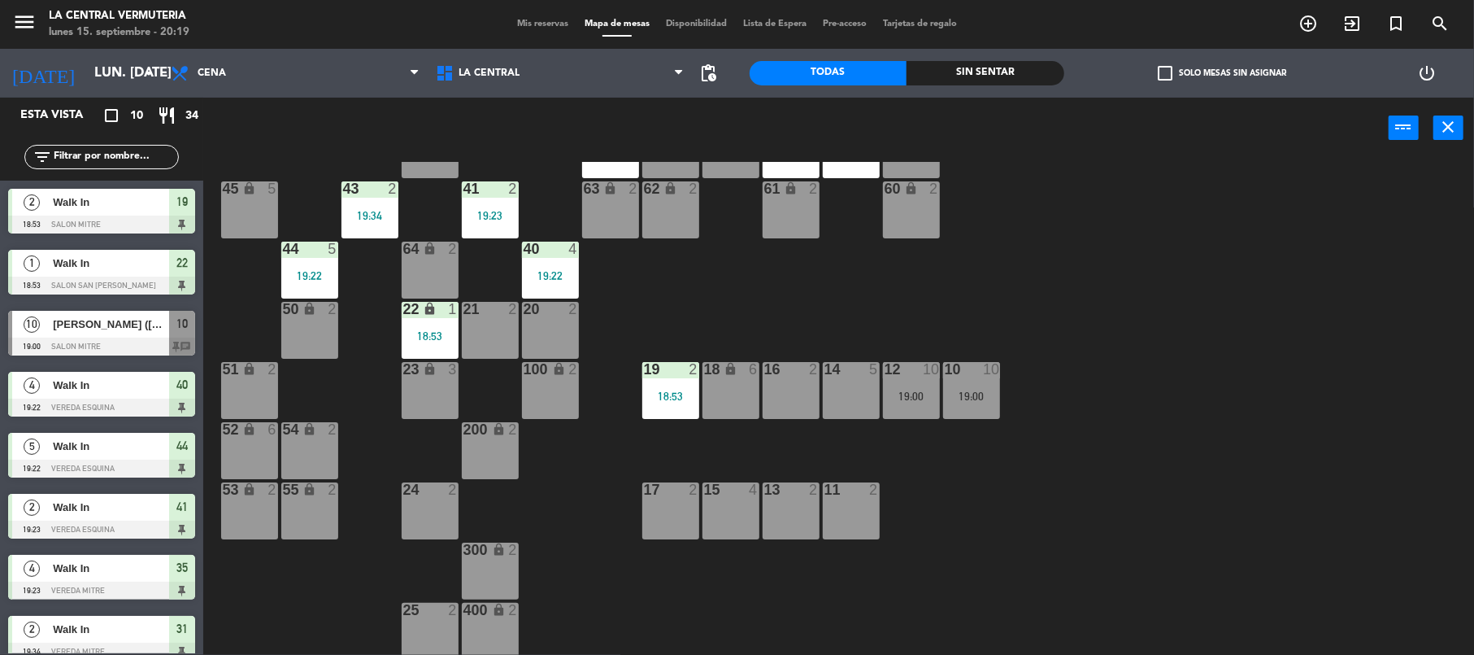
click at [119, 312] on div "[PERSON_NAME] ([PERSON_NAME])" at bounding box center [110, 324] width 118 height 27
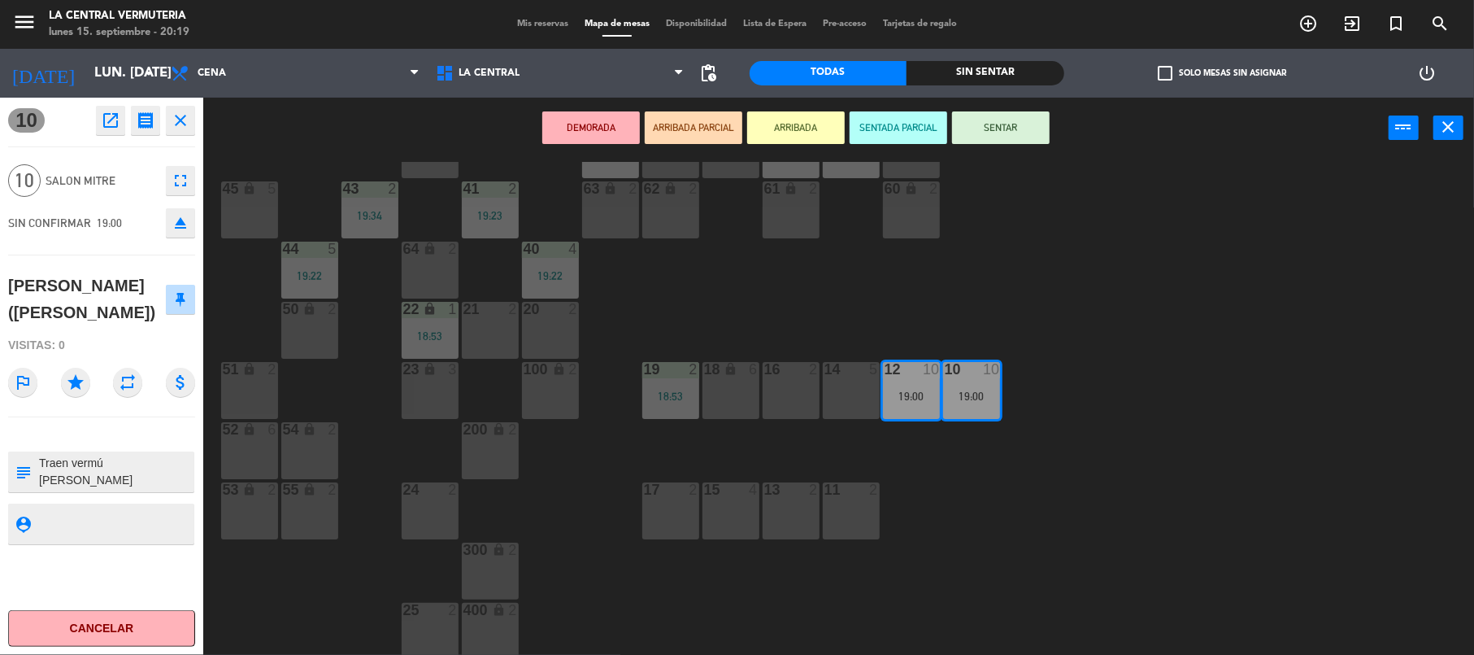
click at [551, 553] on div "42 lock 6 35 lock 4 19:23 34 6 33 6 32 2 19:35 31 2 19:34 30 6 43 2 19:34 41 2 …" at bounding box center [846, 410] width 1257 height 496
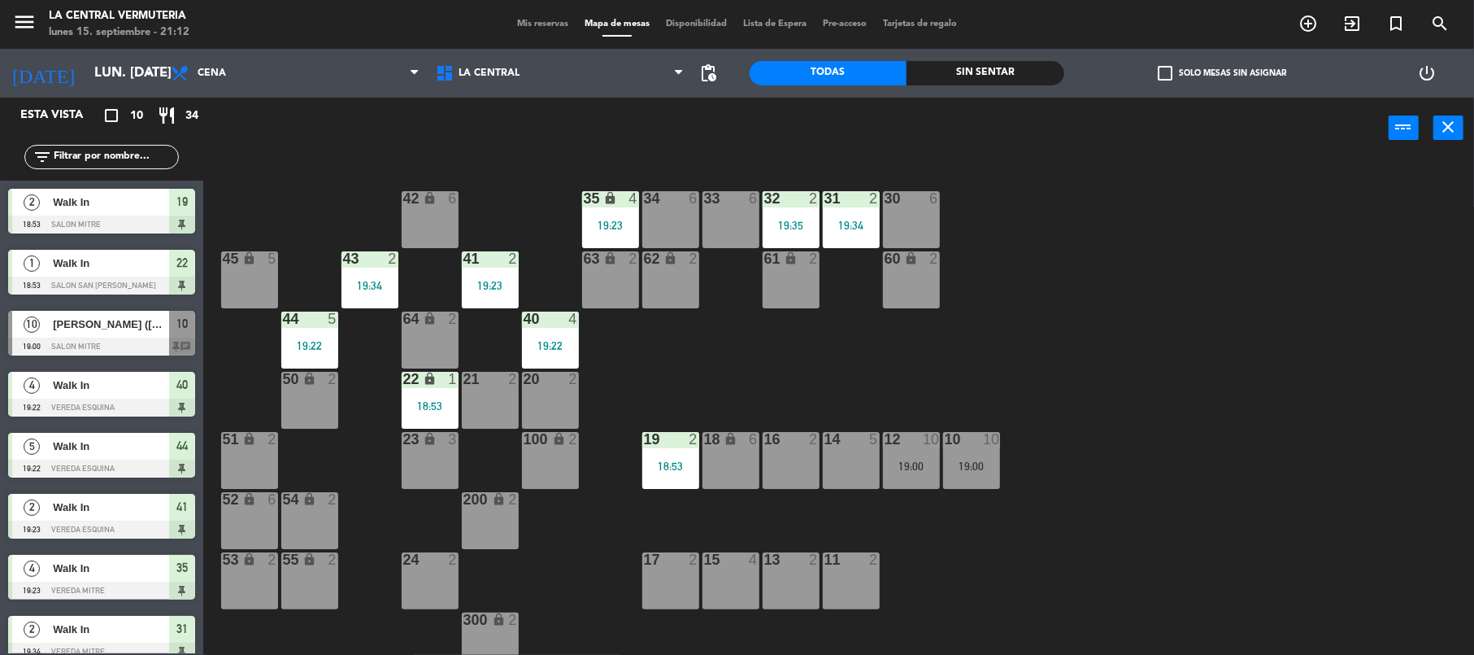
drag, startPoint x: 176, startPoint y: 333, endPoint x: 171, endPoint y: 346, distance: 14.2
click at [176, 332] on div "10 [PERSON_NAME] ([PERSON_NAME]) 19:00 Salon Mitre 10 chat" at bounding box center [101, 333] width 203 height 61
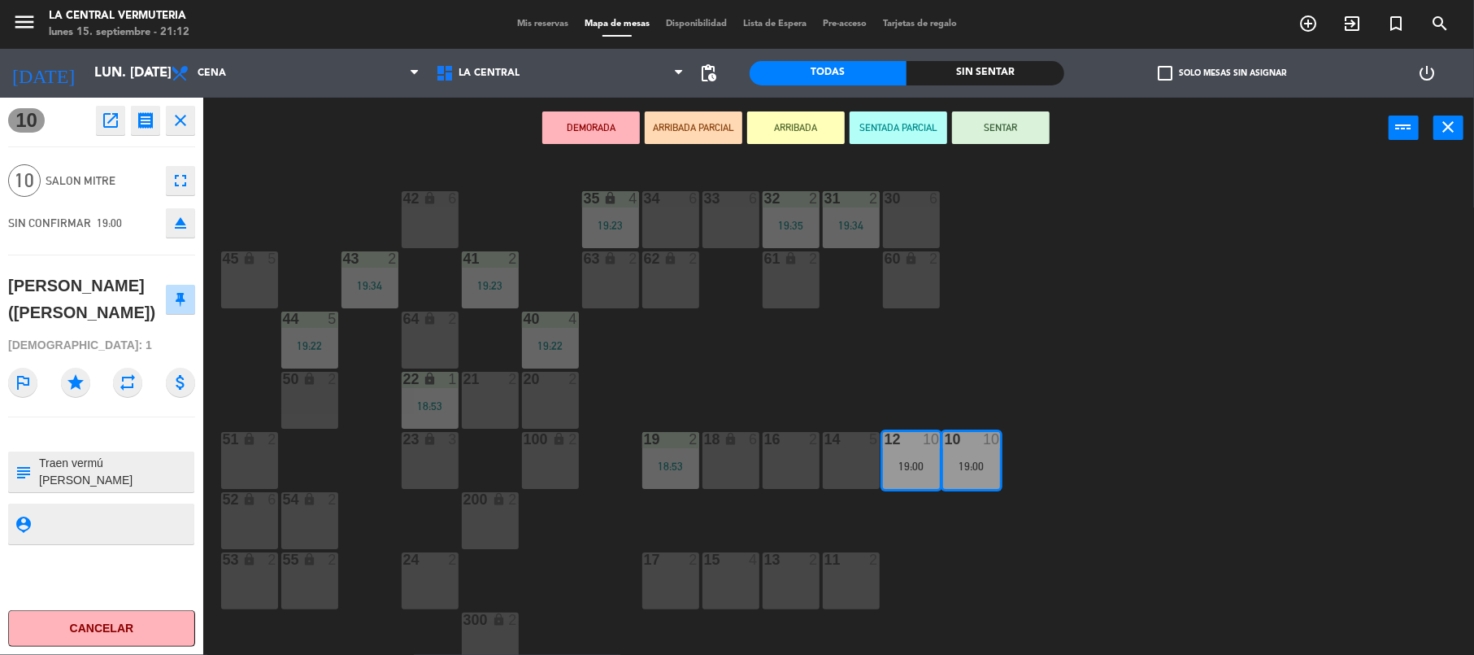
click at [135, 649] on div "10 open_in_new receipt 7:00 PM lun., [DATE] personas [PERSON_NAME] ([PERSON_NAM…" at bounding box center [101, 376] width 203 height 557
click at [141, 626] on button "Cancelar" at bounding box center [101, 628] width 187 height 37
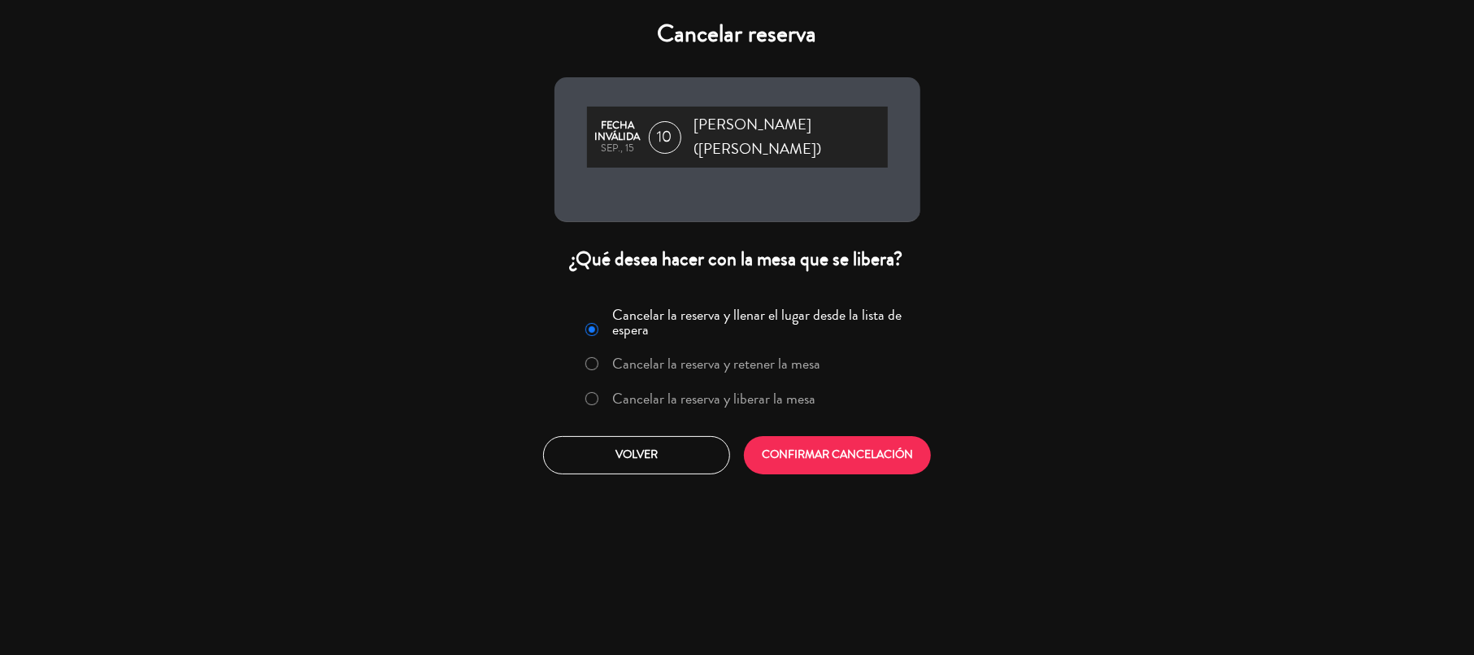
click at [727, 401] on label "Cancelar la reserva y liberar la mesa" at bounding box center [713, 398] width 203 height 15
click at [765, 455] on button "CONFIRMAR CANCELACIÓN" at bounding box center [837, 455] width 187 height 38
